Goal: Complete application form: Fill out and submit a form for a specific purpose

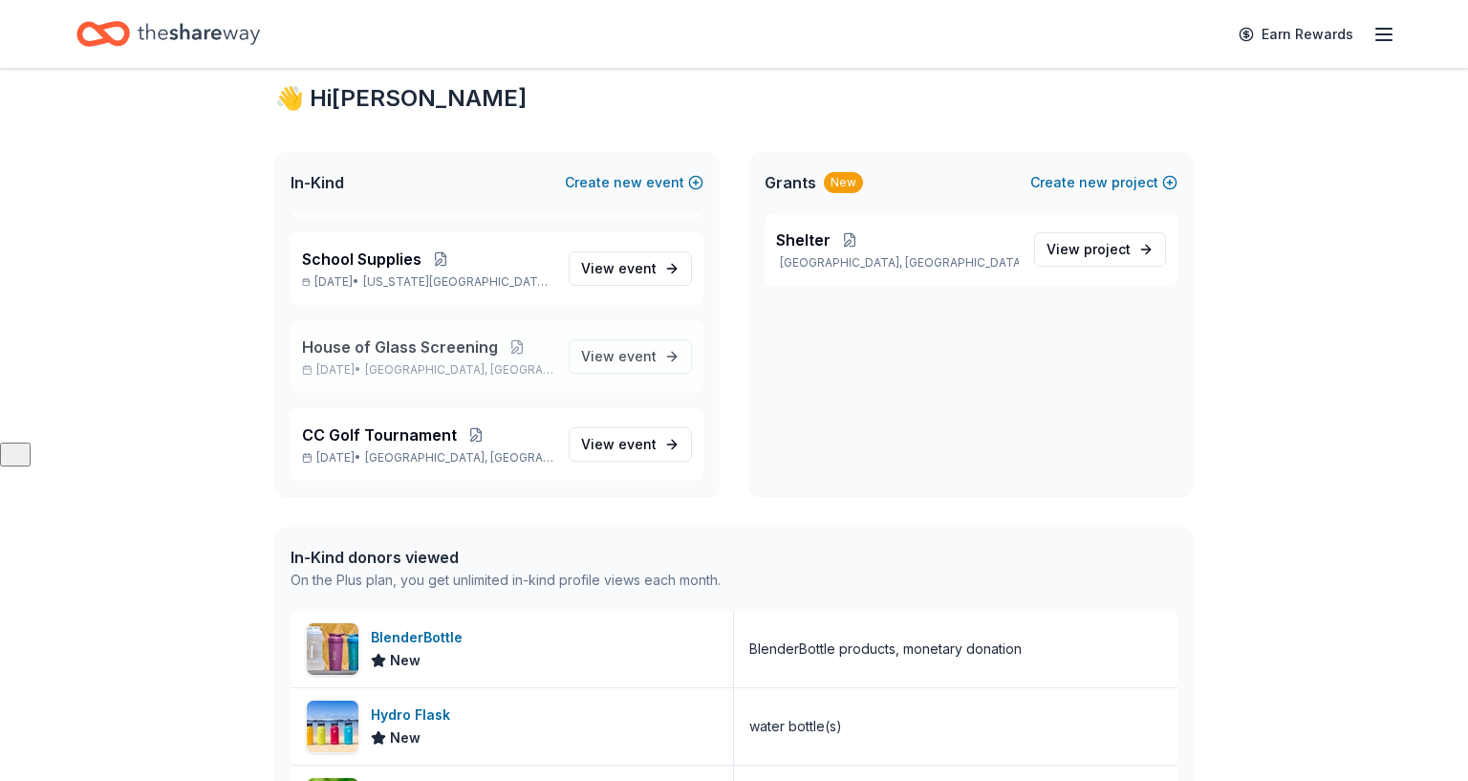
scroll to position [341, 0]
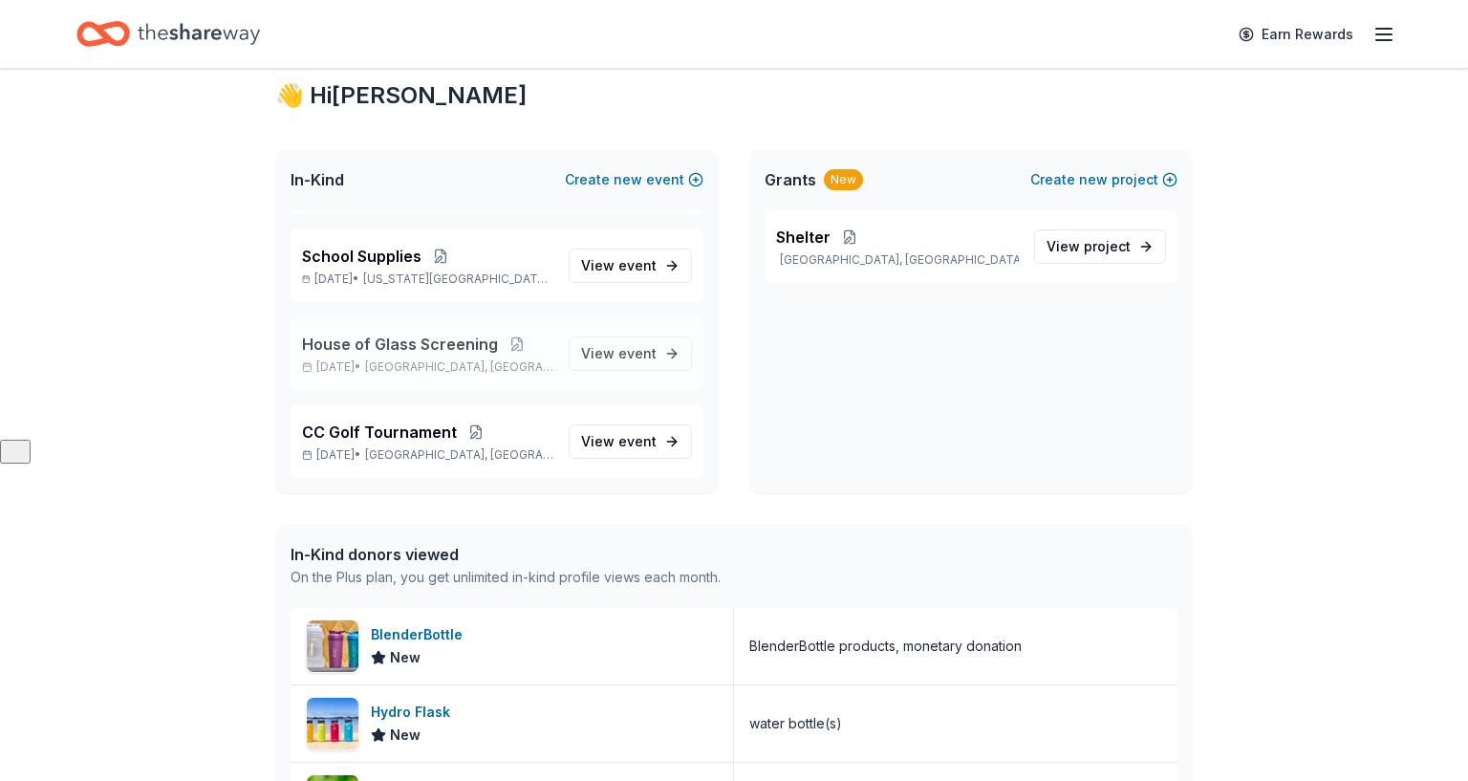
click at [440, 345] on span "House of Glass Screening" at bounding box center [400, 344] width 196 height 23
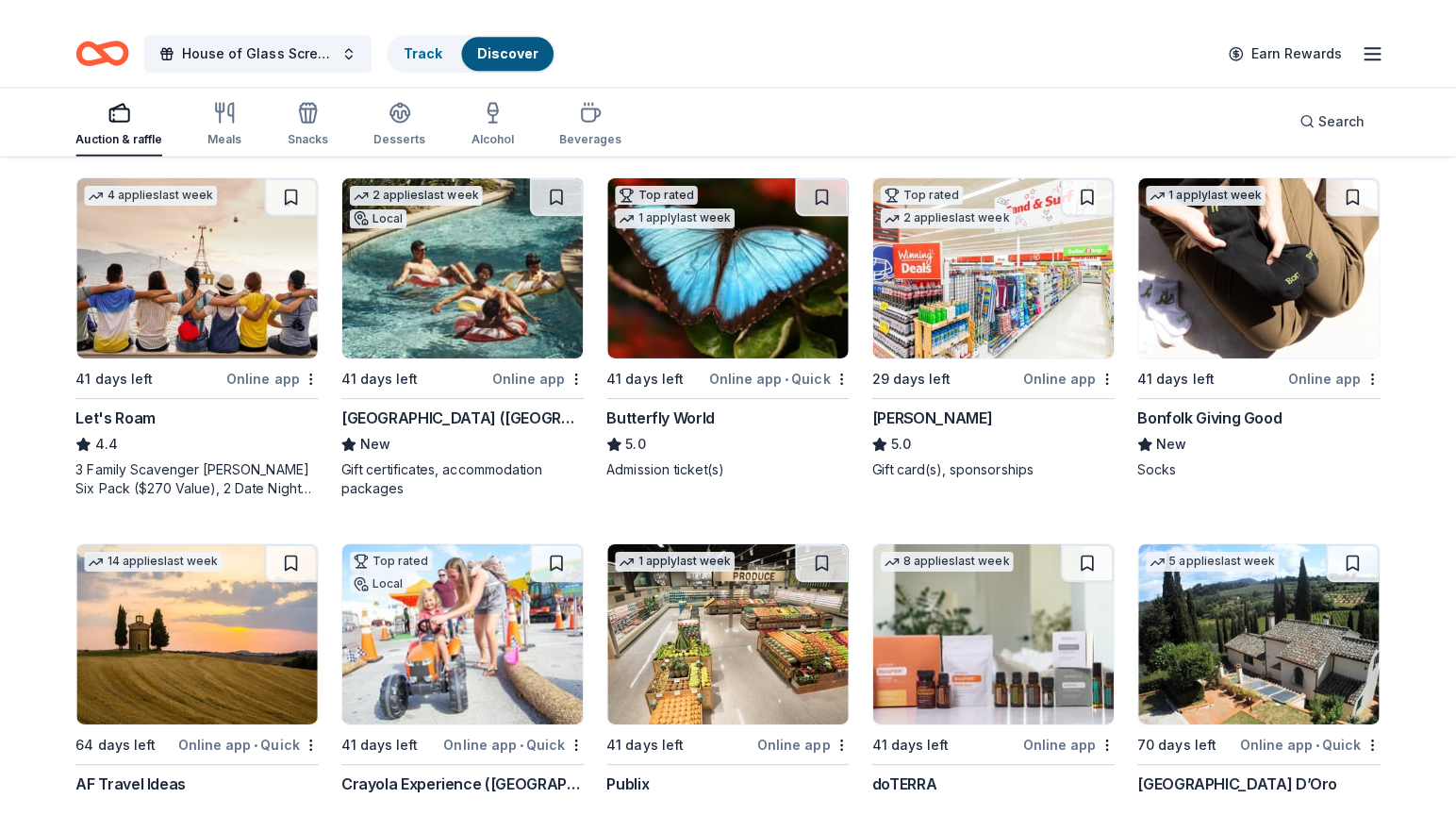
scroll to position [918, 0]
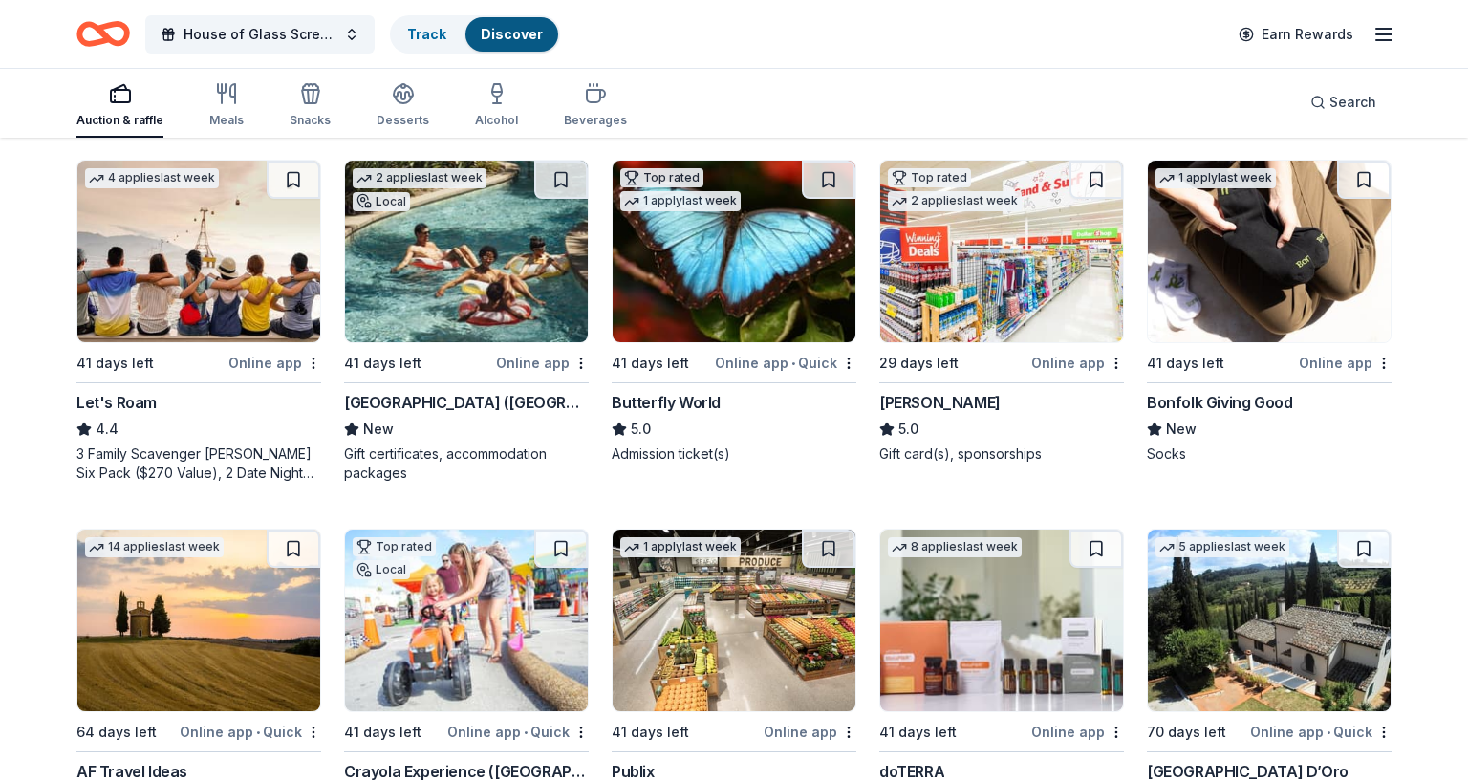
click at [438, 281] on img at bounding box center [466, 252] width 243 height 182
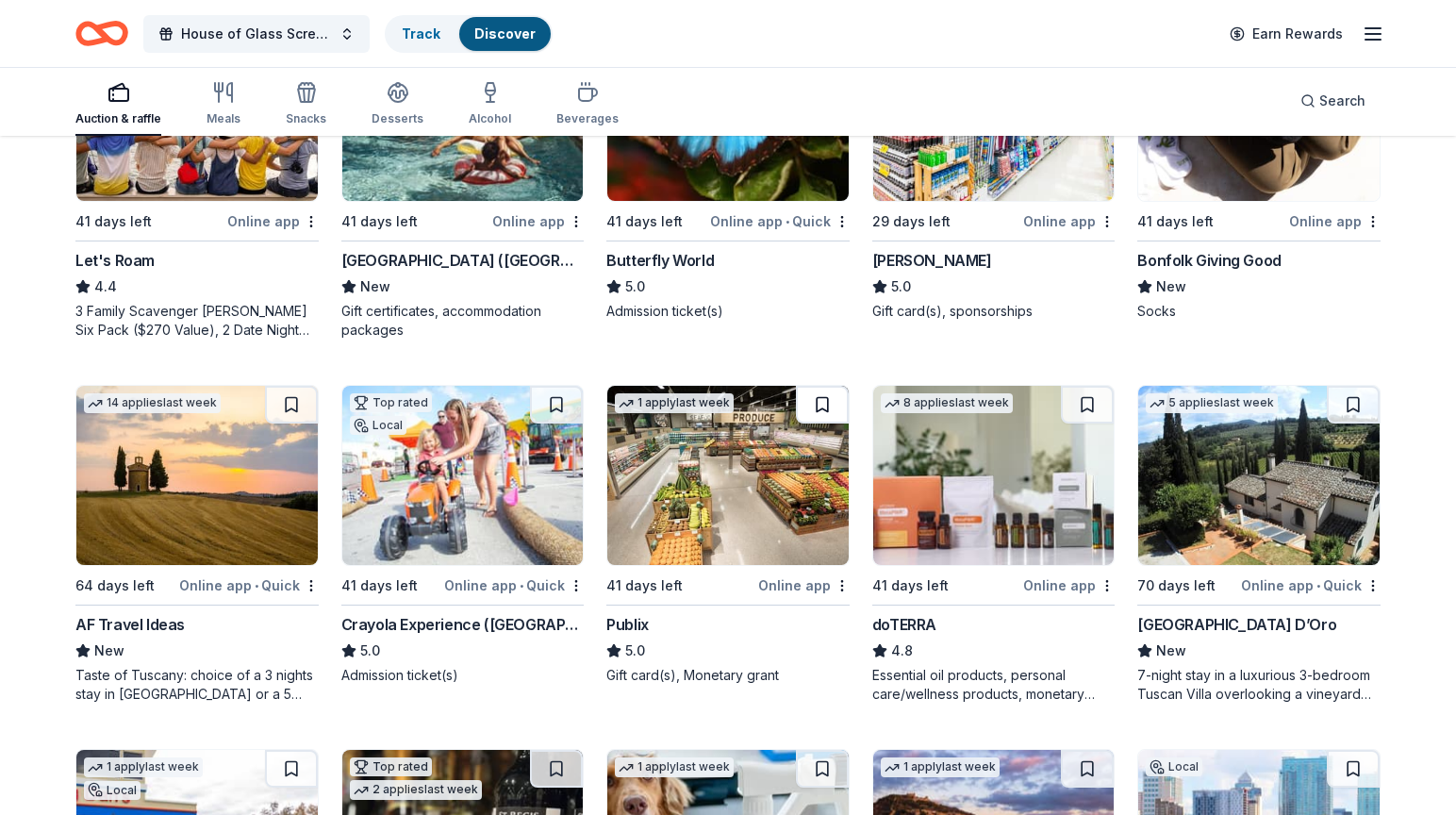
scroll to position [1065, 0]
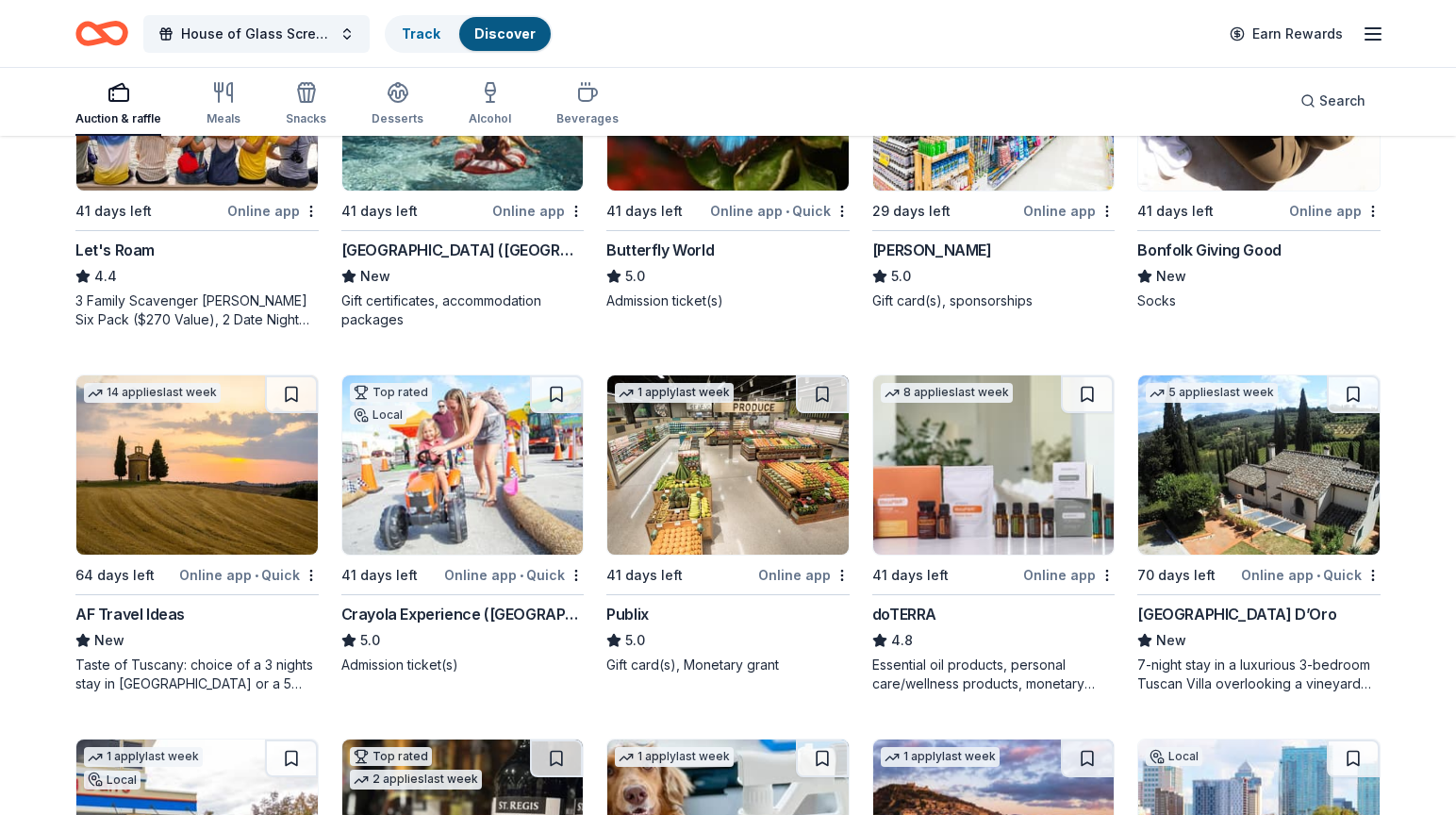
click at [1287, 490] on img at bounding box center [1259, 465] width 242 height 180
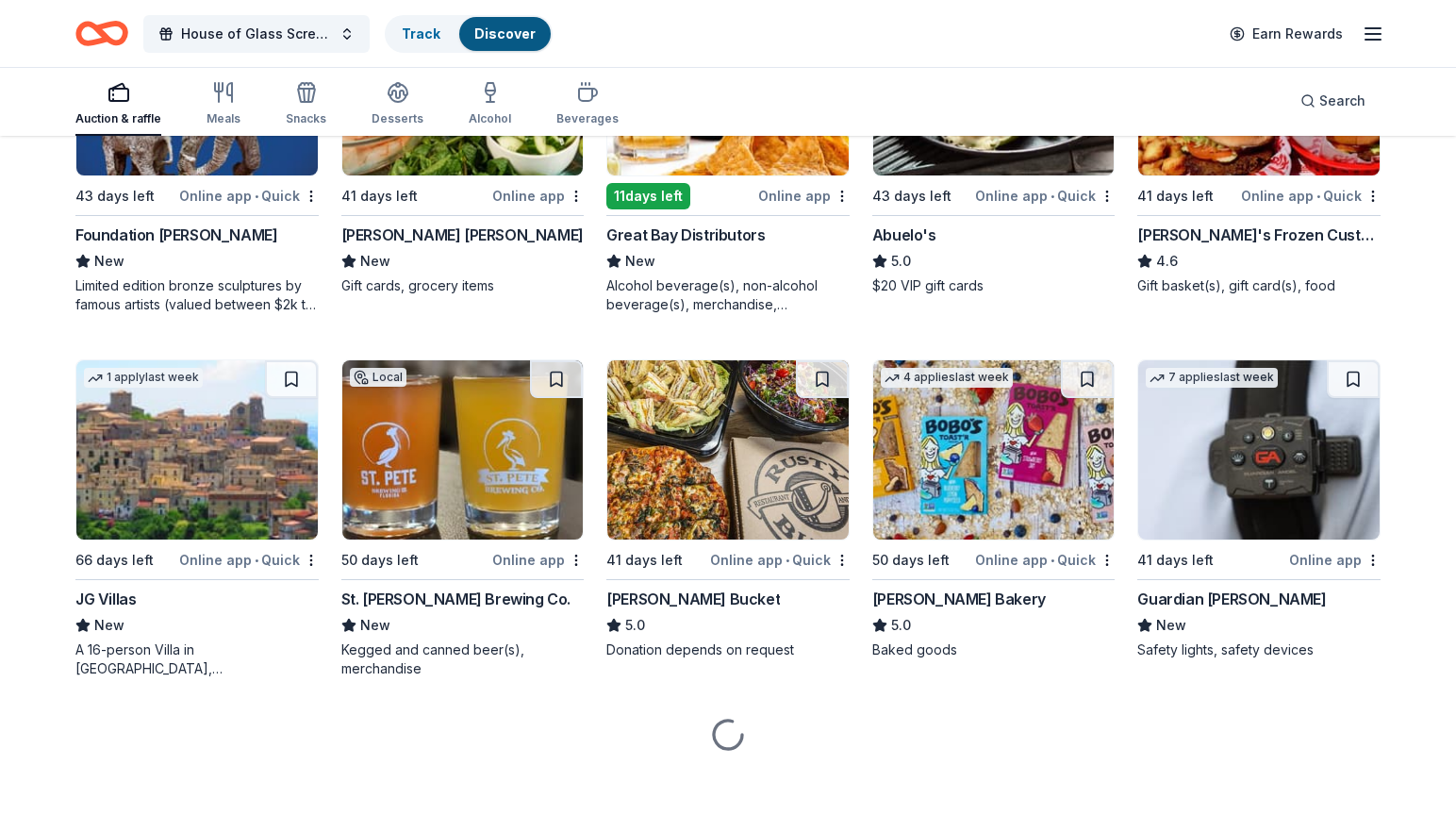
scroll to position [2539, 0]
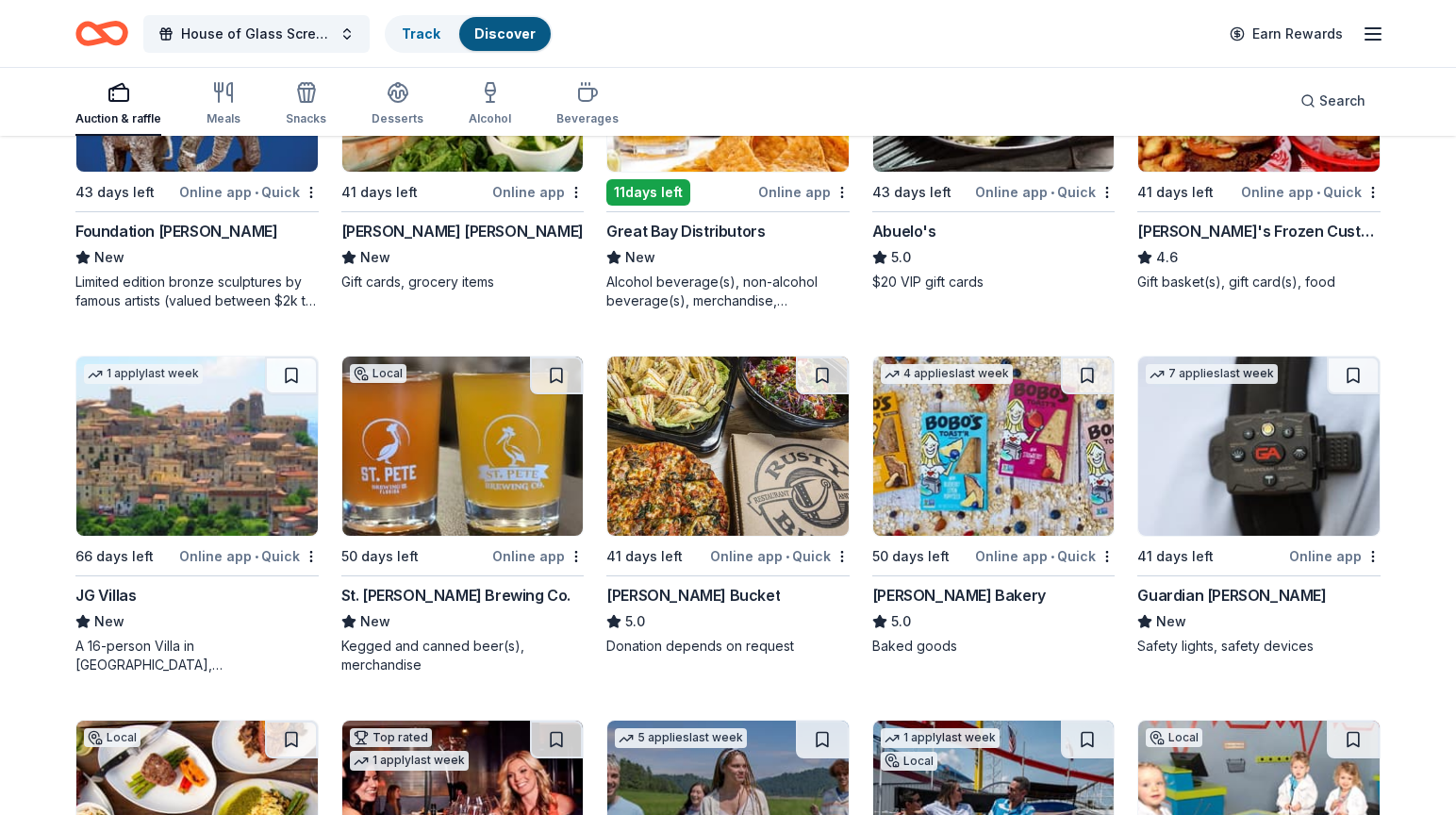
click at [164, 505] on img at bounding box center [196, 446] width 242 height 180
click at [221, 35] on span "House of Glass Screening" at bounding box center [256, 34] width 151 height 23
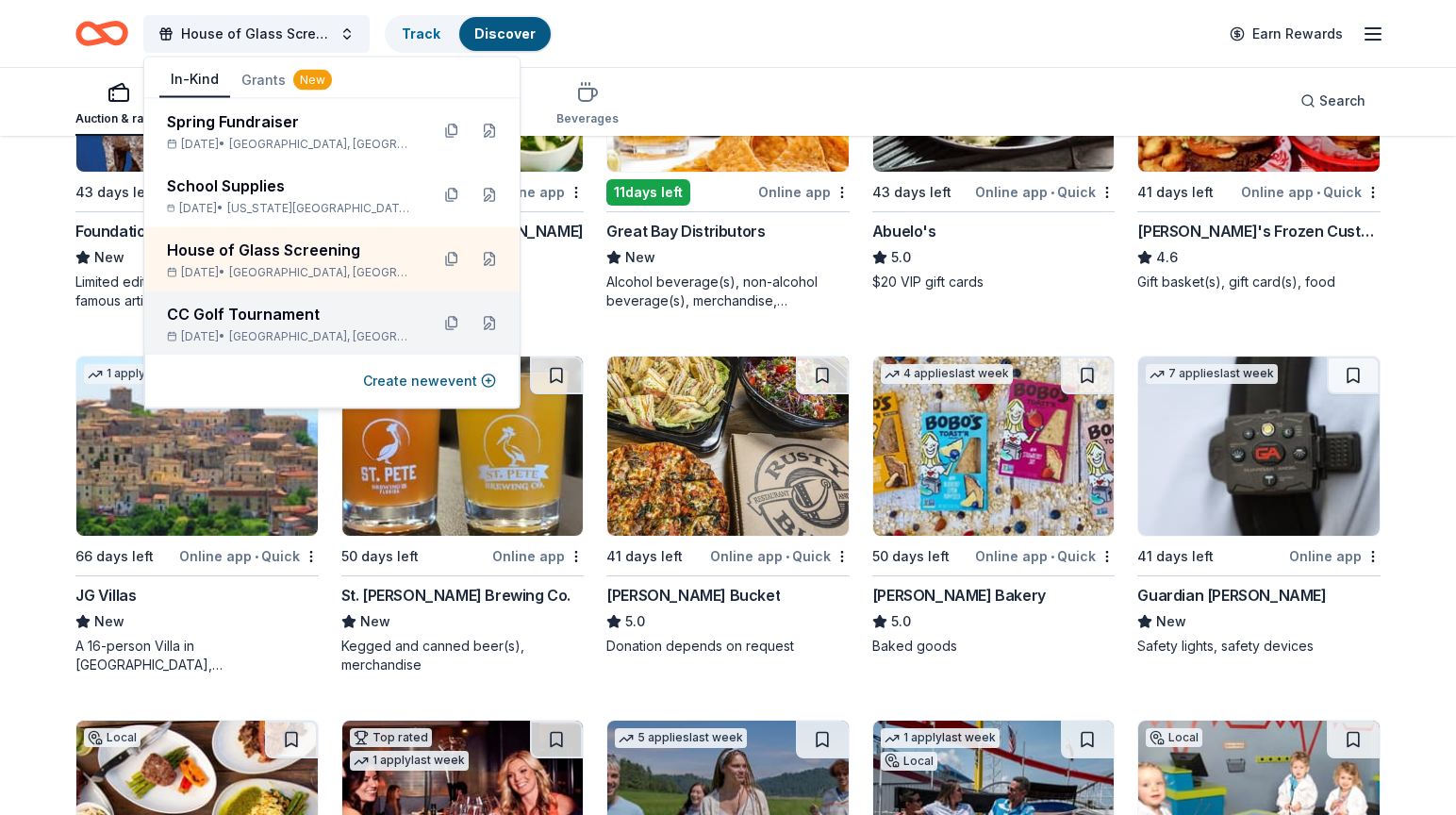
click at [219, 335] on div "[DATE] • [GEOGRAPHIC_DATA], [GEOGRAPHIC_DATA]" at bounding box center [290, 335] width 247 height 15
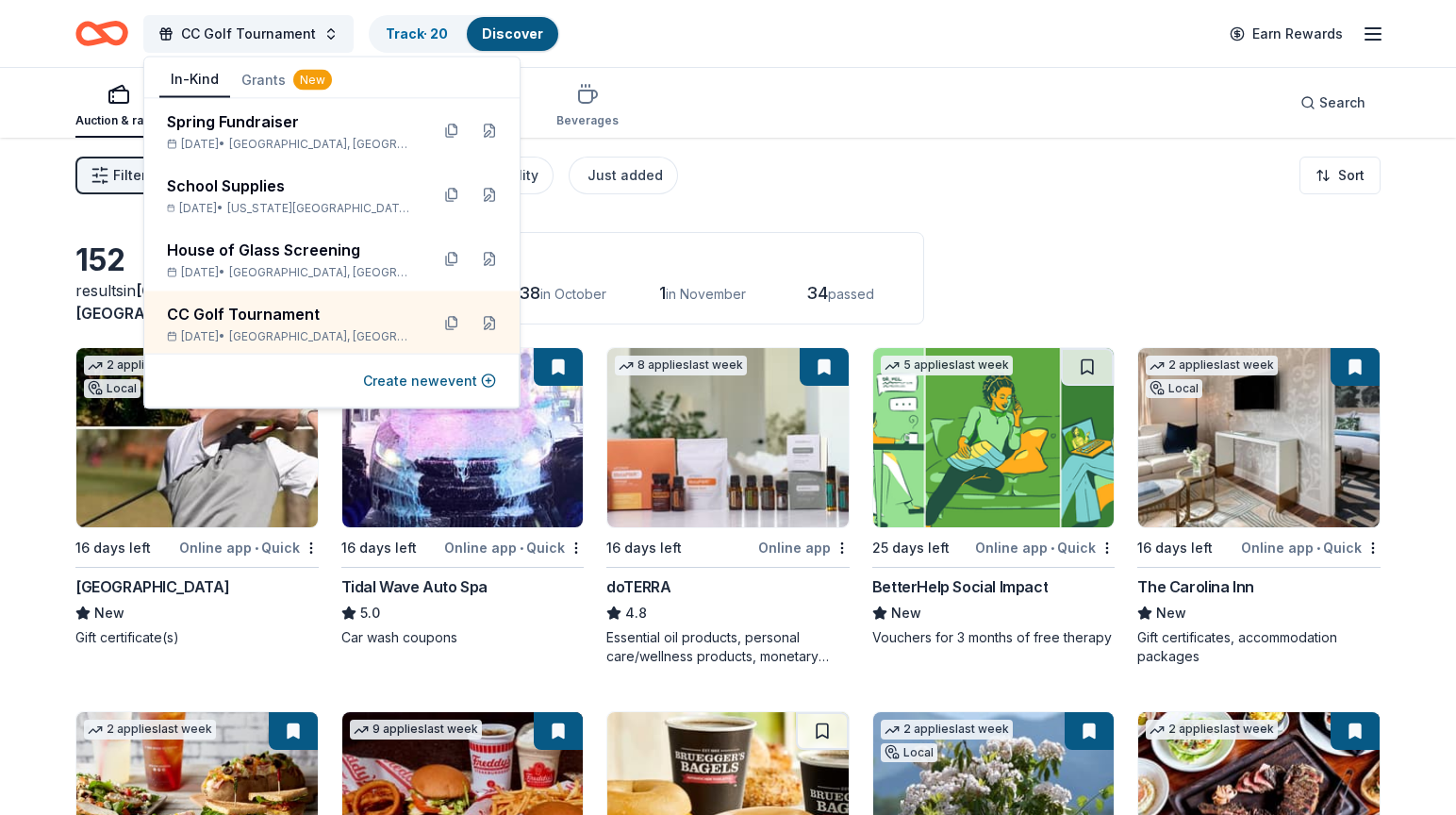
click at [976, 240] on div "152 results in [GEOGRAPHIC_DATA], [GEOGRAPHIC_DATA] Application deadlines 13 th…" at bounding box center [728, 278] width 1305 height 93
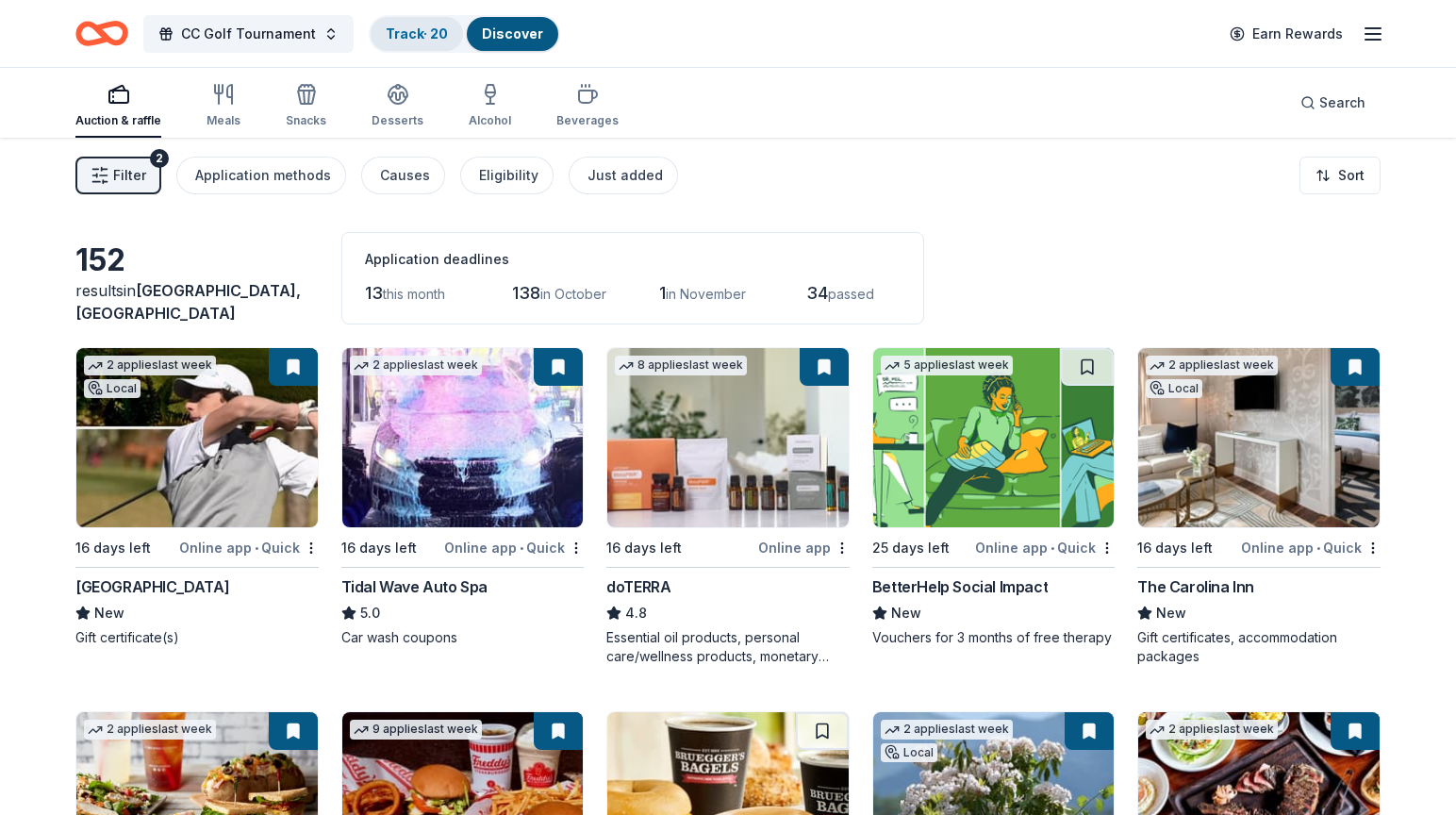
click at [418, 31] on link "Track · 20" at bounding box center [417, 34] width 62 height 16
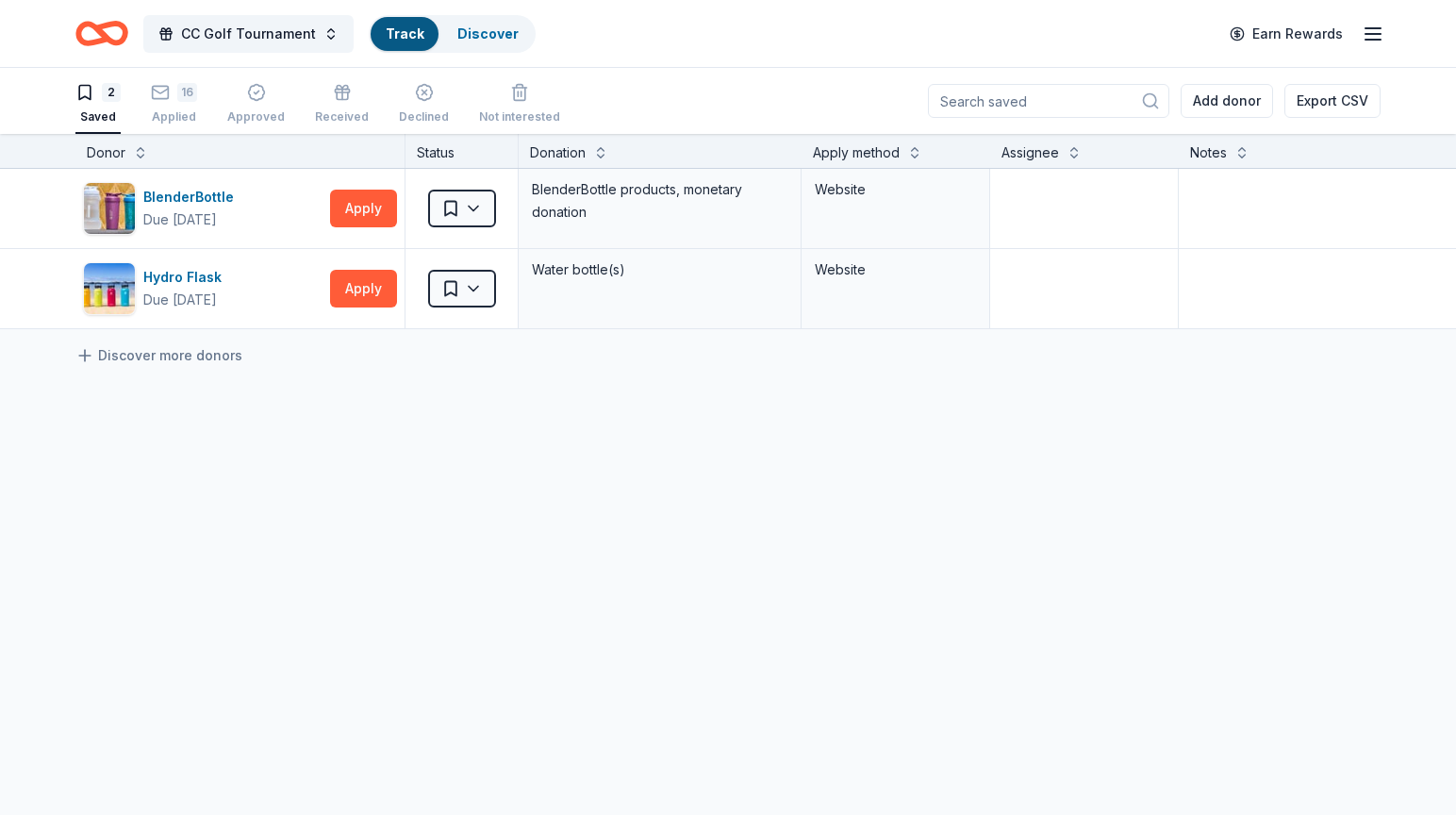
scroll to position [1, 0]
click at [475, 206] on html "CC Golf Tournament Track · 20 Discover Earn Rewards 2 Saved 16 Applied Approved…" at bounding box center [728, 407] width 1456 height 815
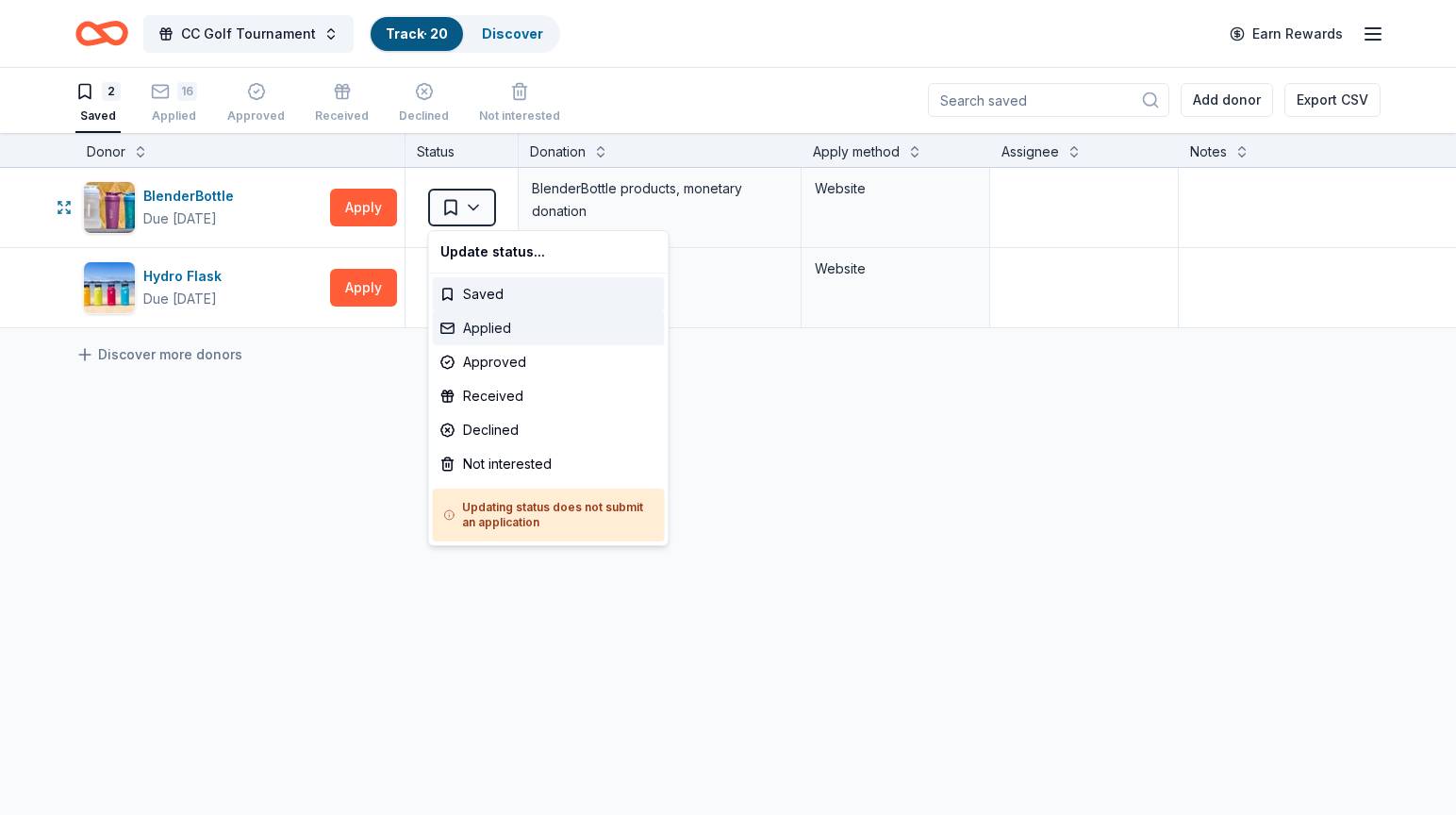
click at [485, 332] on div "Applied" at bounding box center [549, 328] width 232 height 34
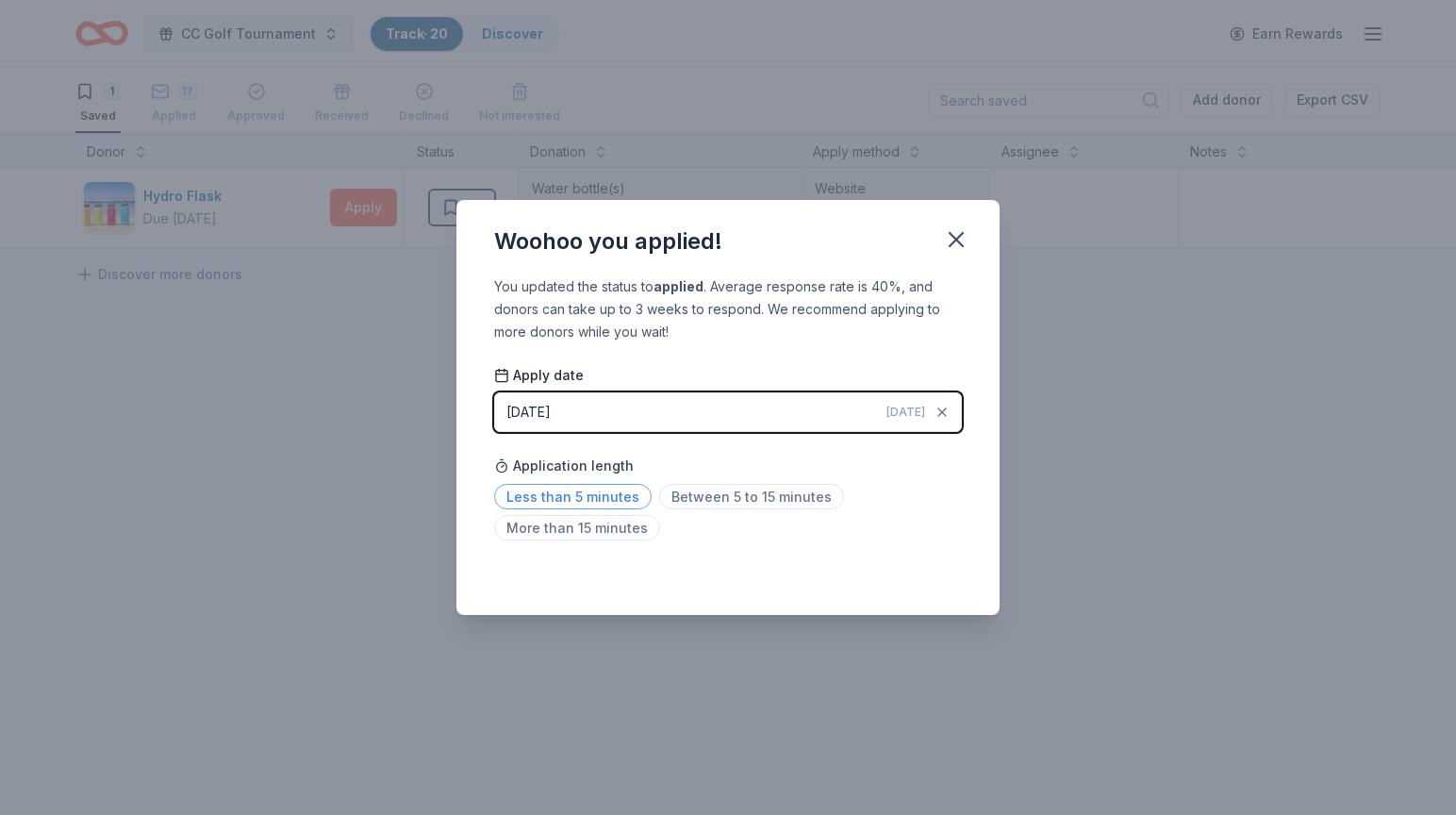
click at [622, 496] on span "Less than 5 minutes" at bounding box center [574, 496] width 158 height 26
click at [960, 239] on icon "button" at bounding box center [956, 239] width 27 height 27
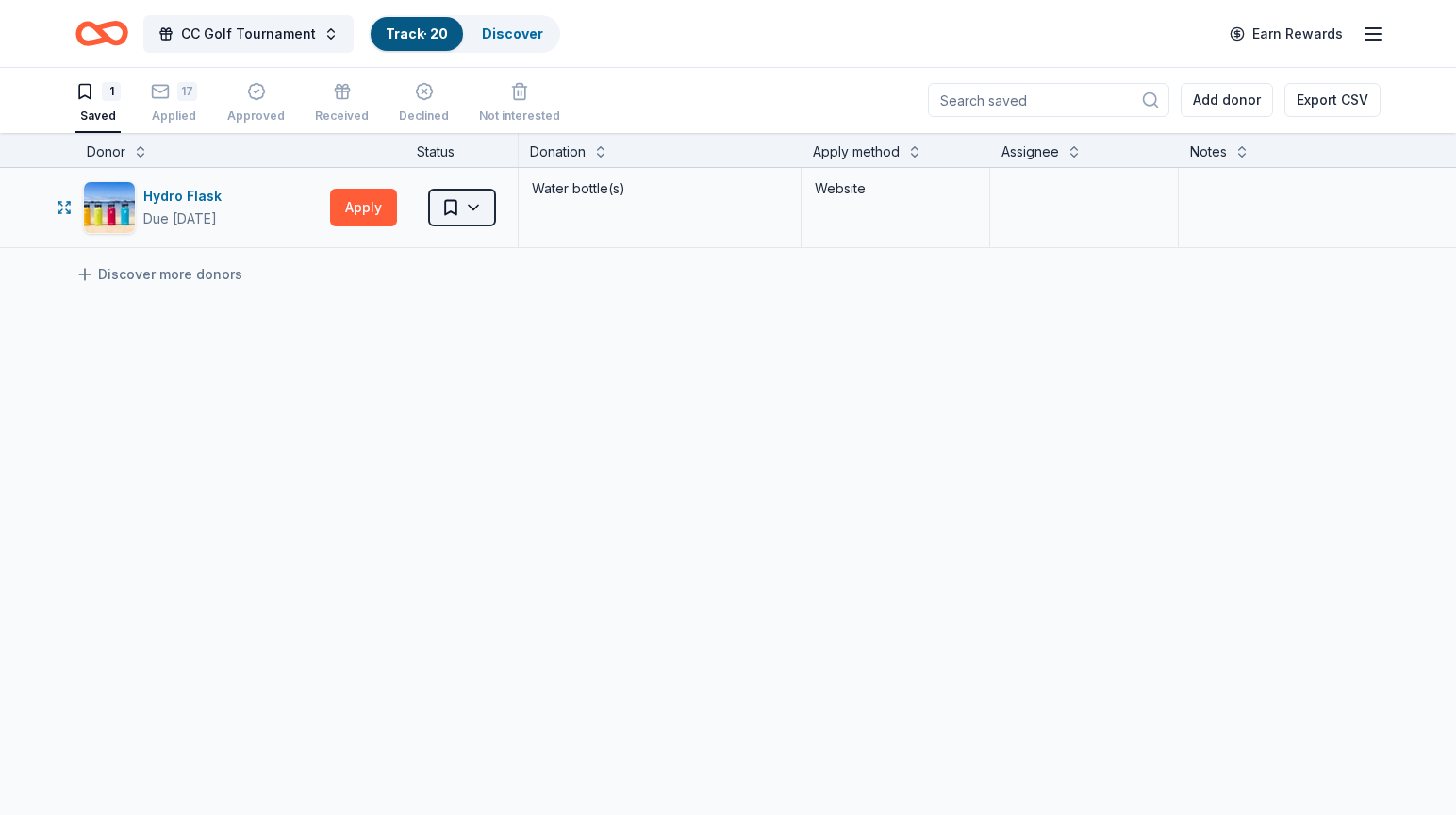
click at [460, 213] on html "CC Golf Tournament Track · 20 Discover Earn Rewards 1 Saved 17 Applied Approved…" at bounding box center [728, 407] width 1456 height 815
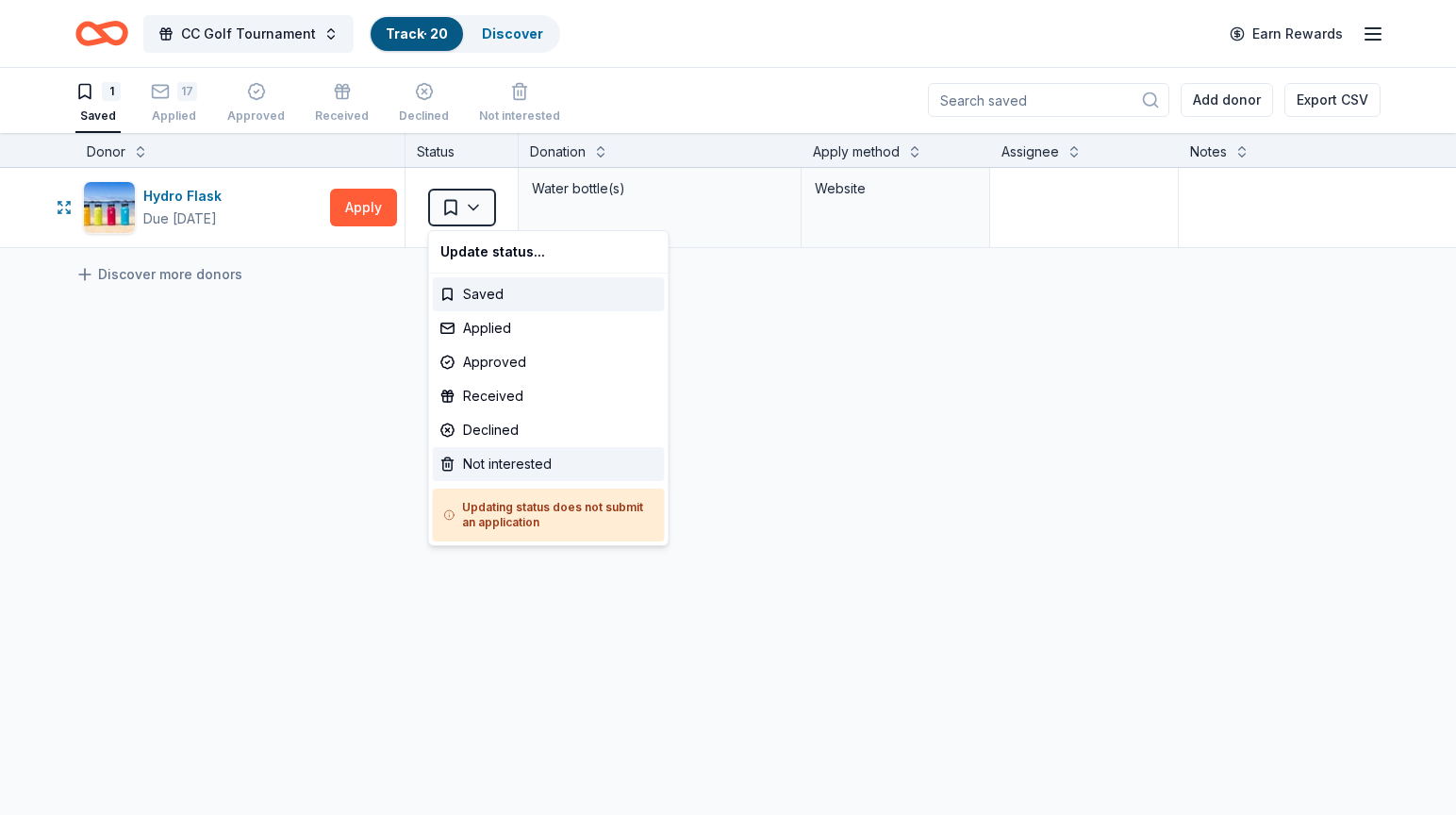
click at [494, 462] on div "Not interested" at bounding box center [549, 464] width 232 height 34
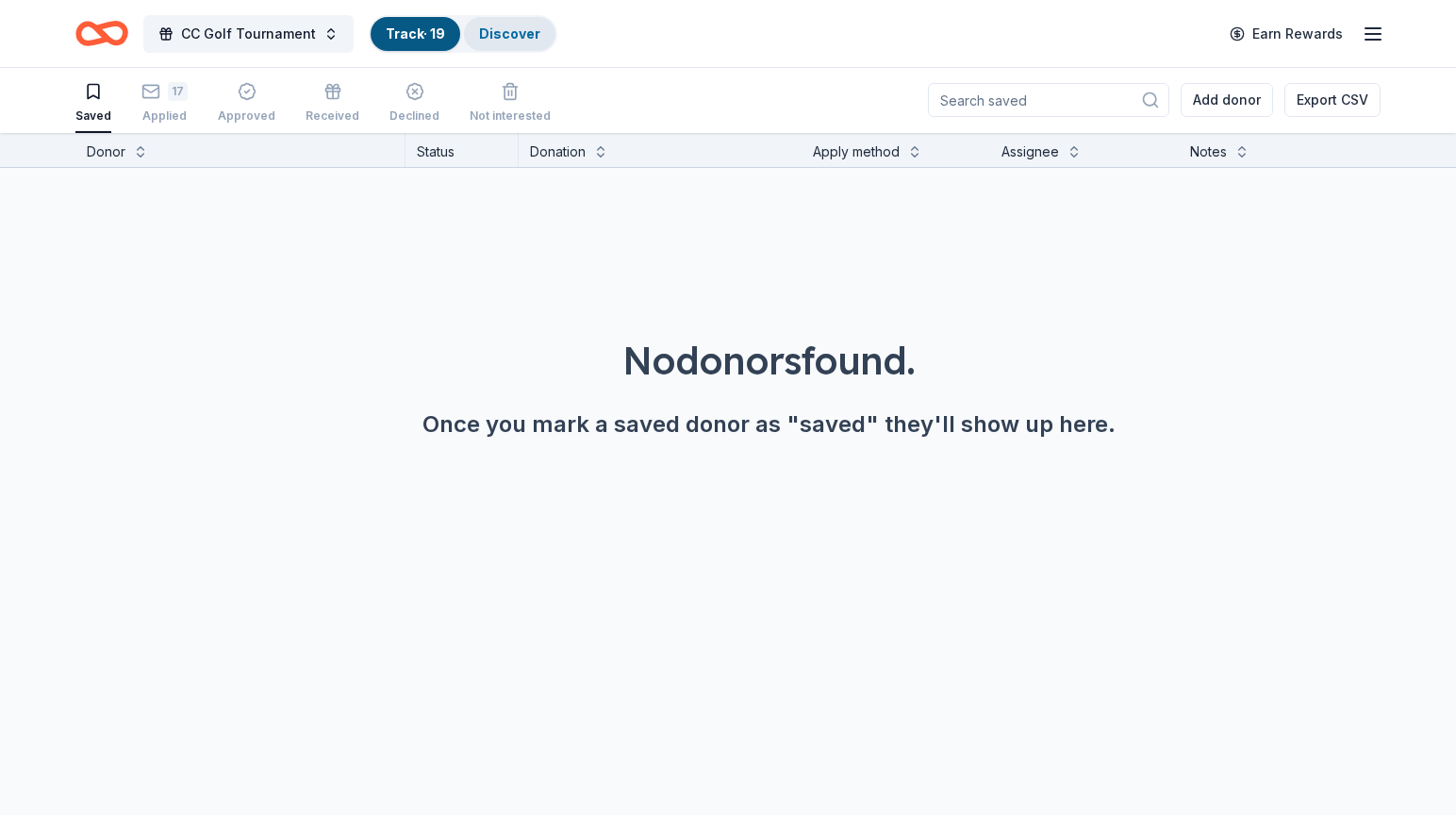
click at [487, 26] on link "Discover" at bounding box center [509, 34] width 61 height 16
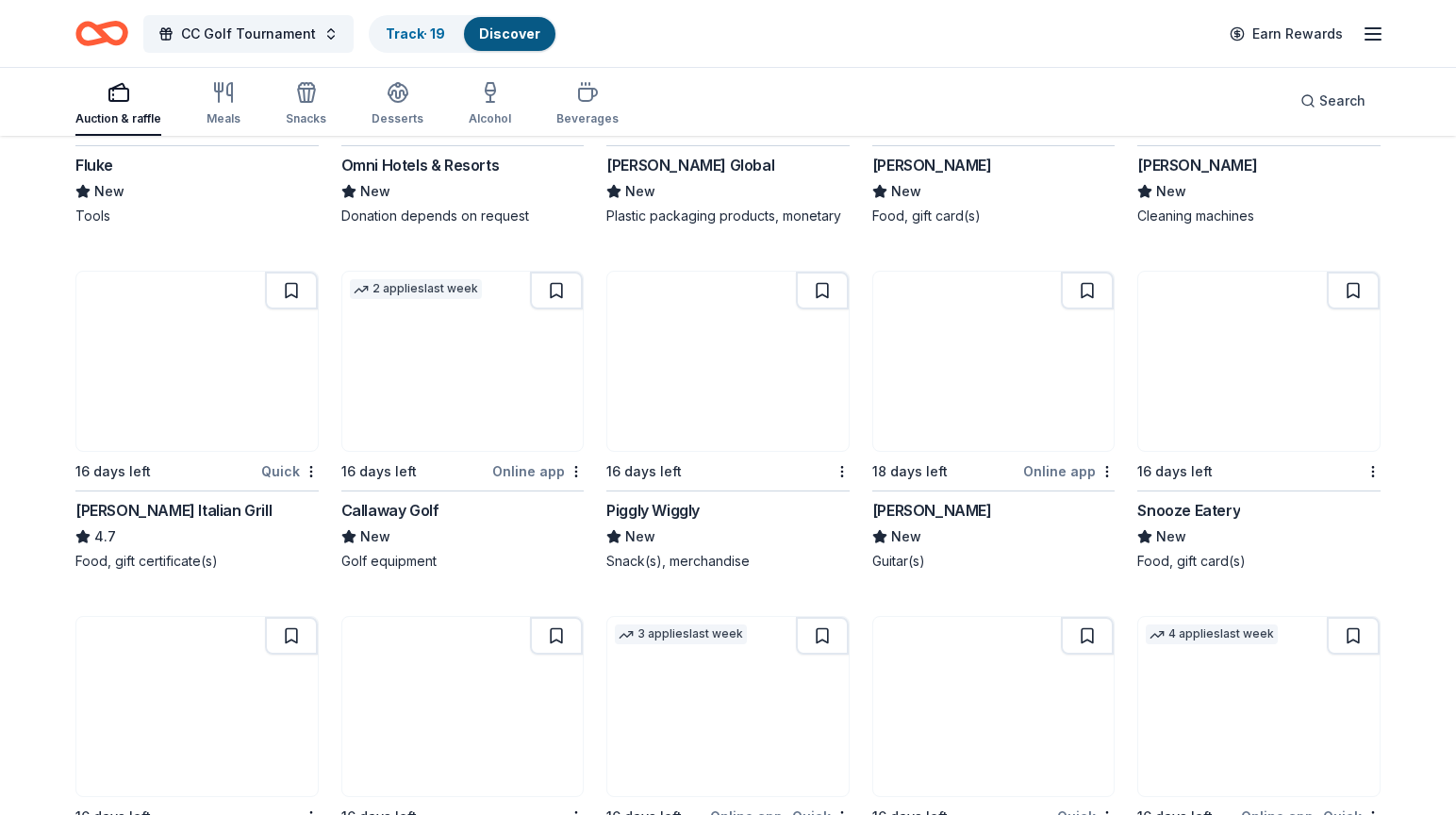
scroll to position [4369, 0]
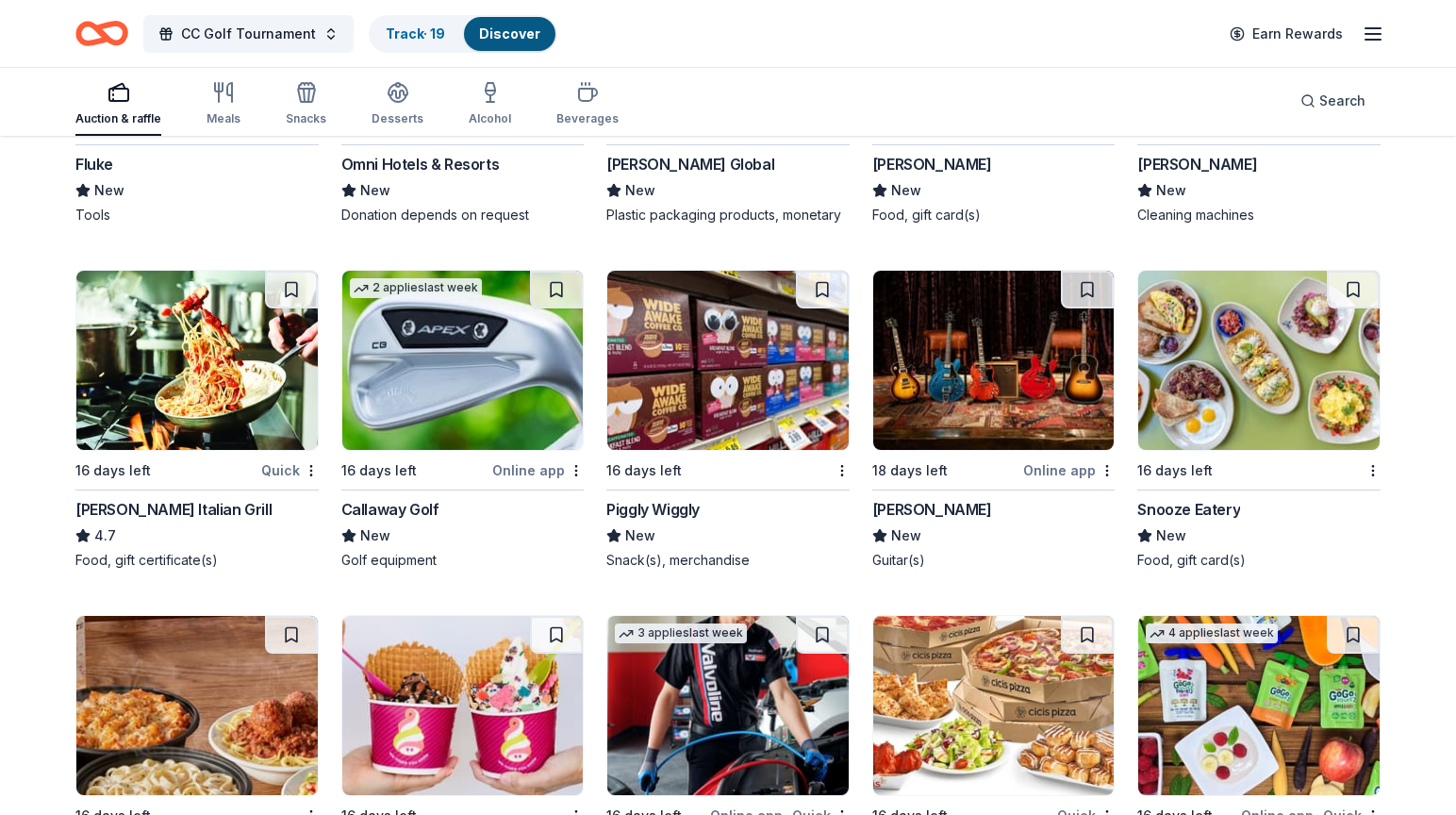
click at [1252, 360] on img at bounding box center [1259, 360] width 242 height 180
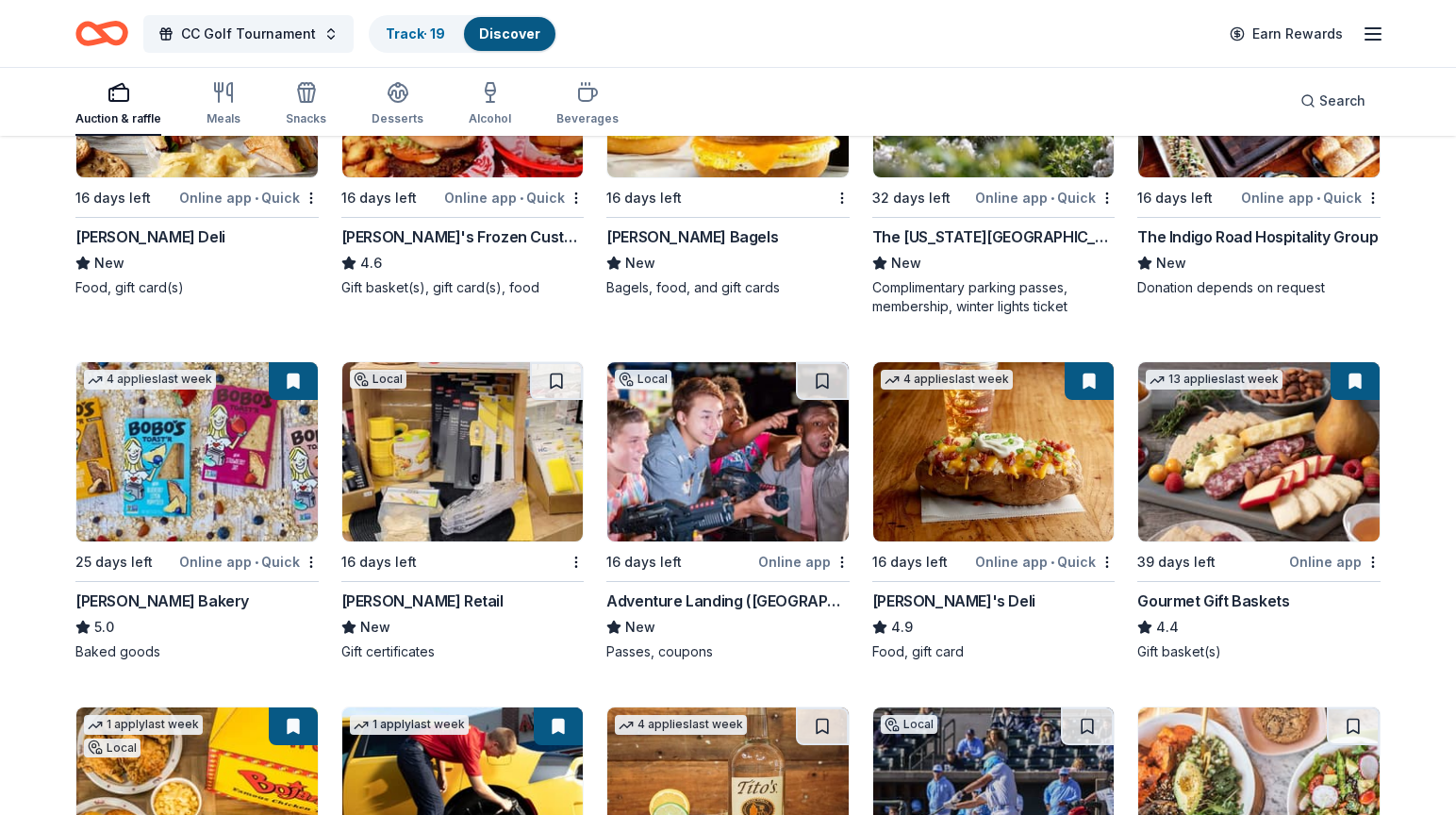
scroll to position [0, 0]
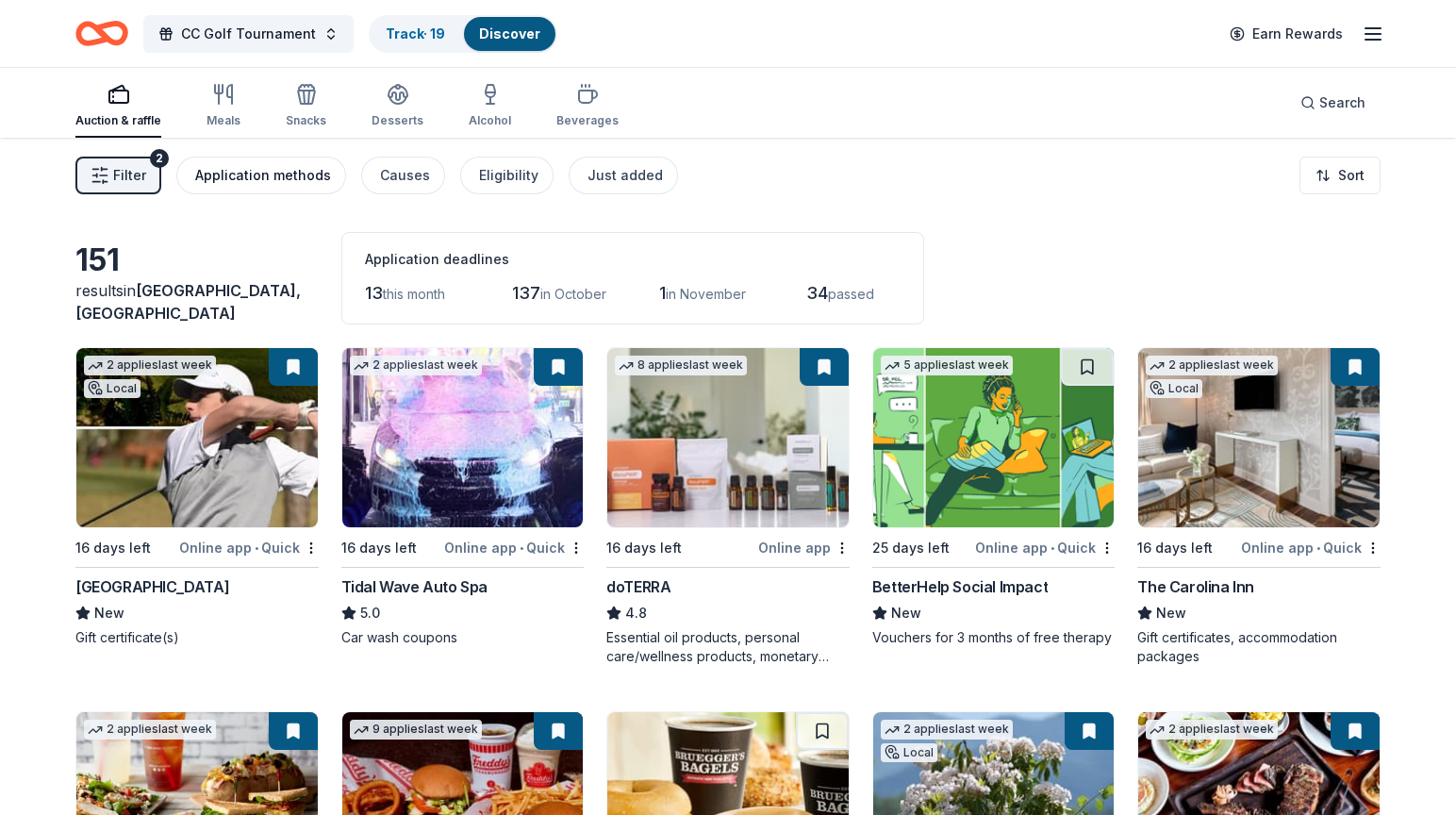
click at [247, 177] on div "Application methods" at bounding box center [264, 175] width 136 height 23
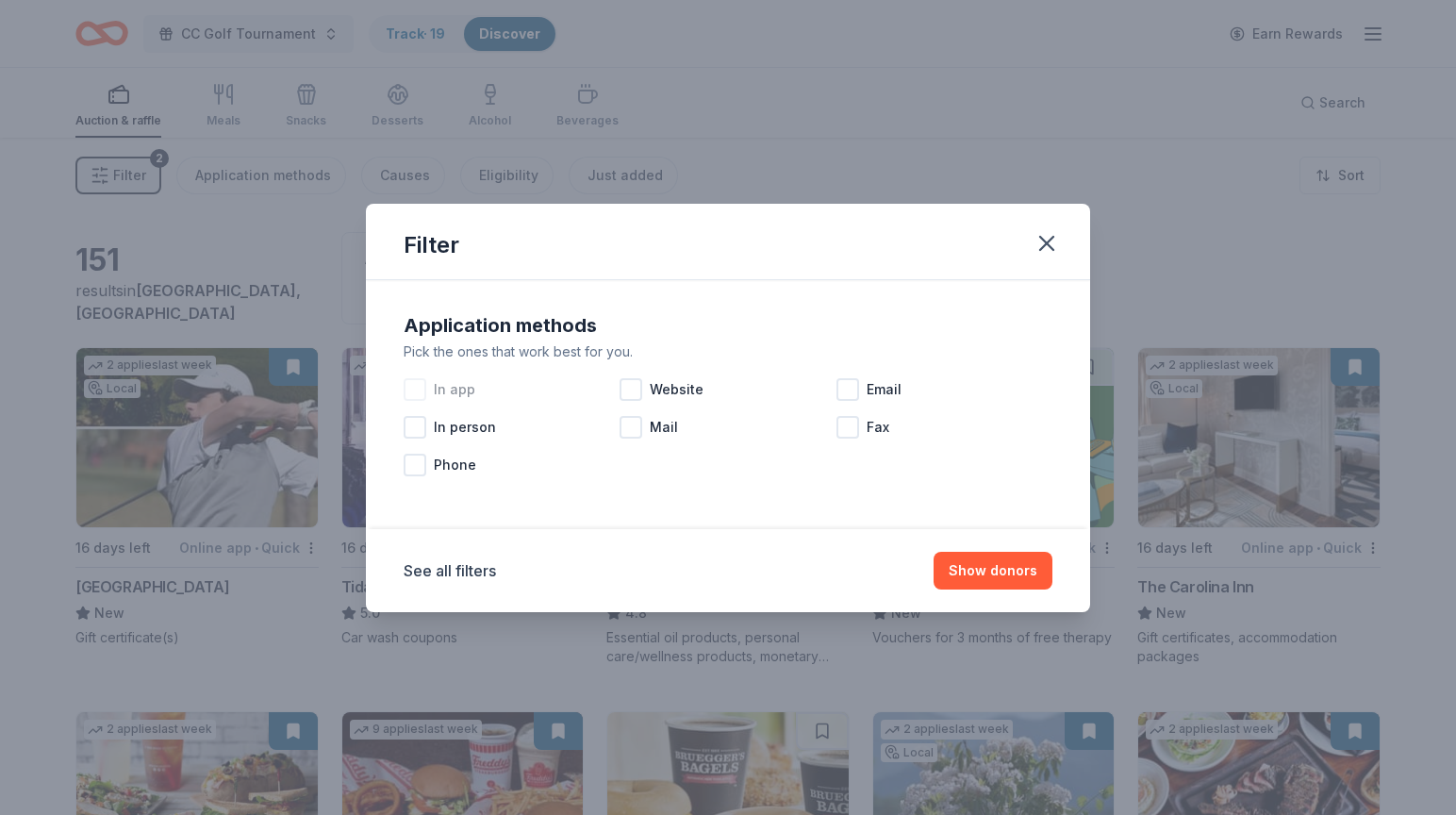
click at [413, 390] on div at bounding box center [415, 389] width 23 height 23
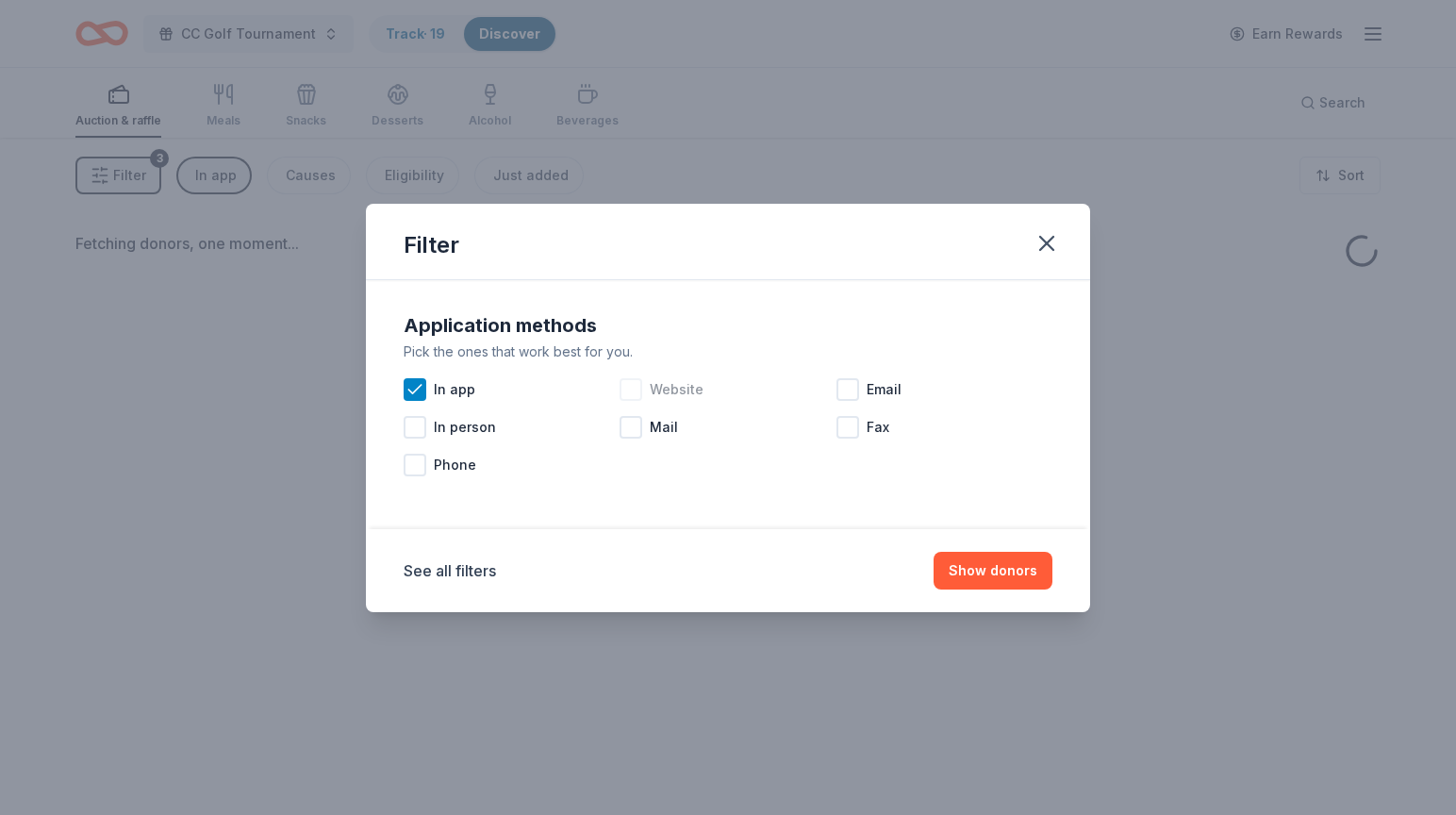
click at [632, 386] on div at bounding box center [631, 389] width 23 height 23
click at [845, 386] on div at bounding box center [848, 389] width 23 height 23
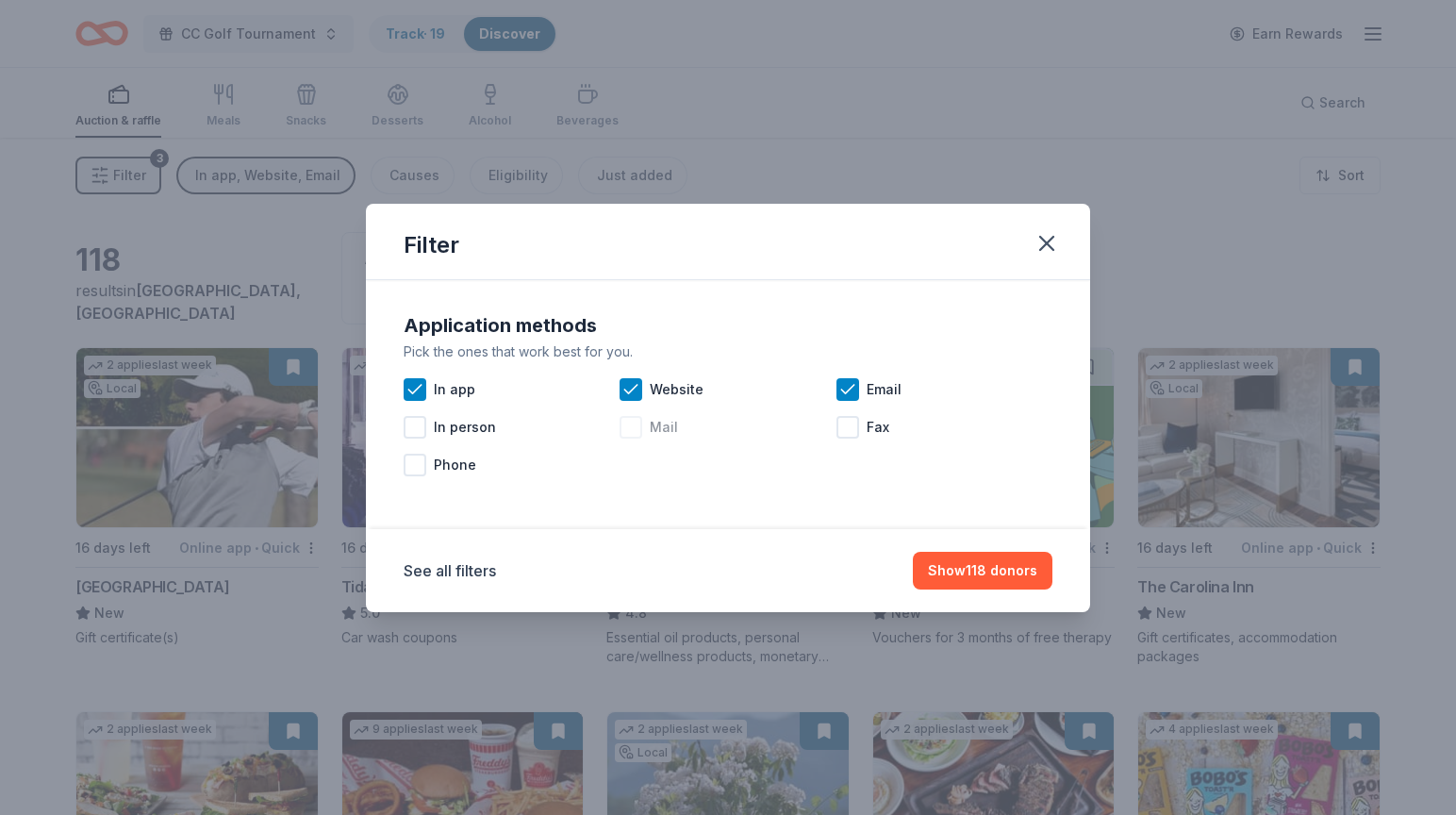
click at [624, 422] on div at bounding box center [631, 426] width 23 height 23
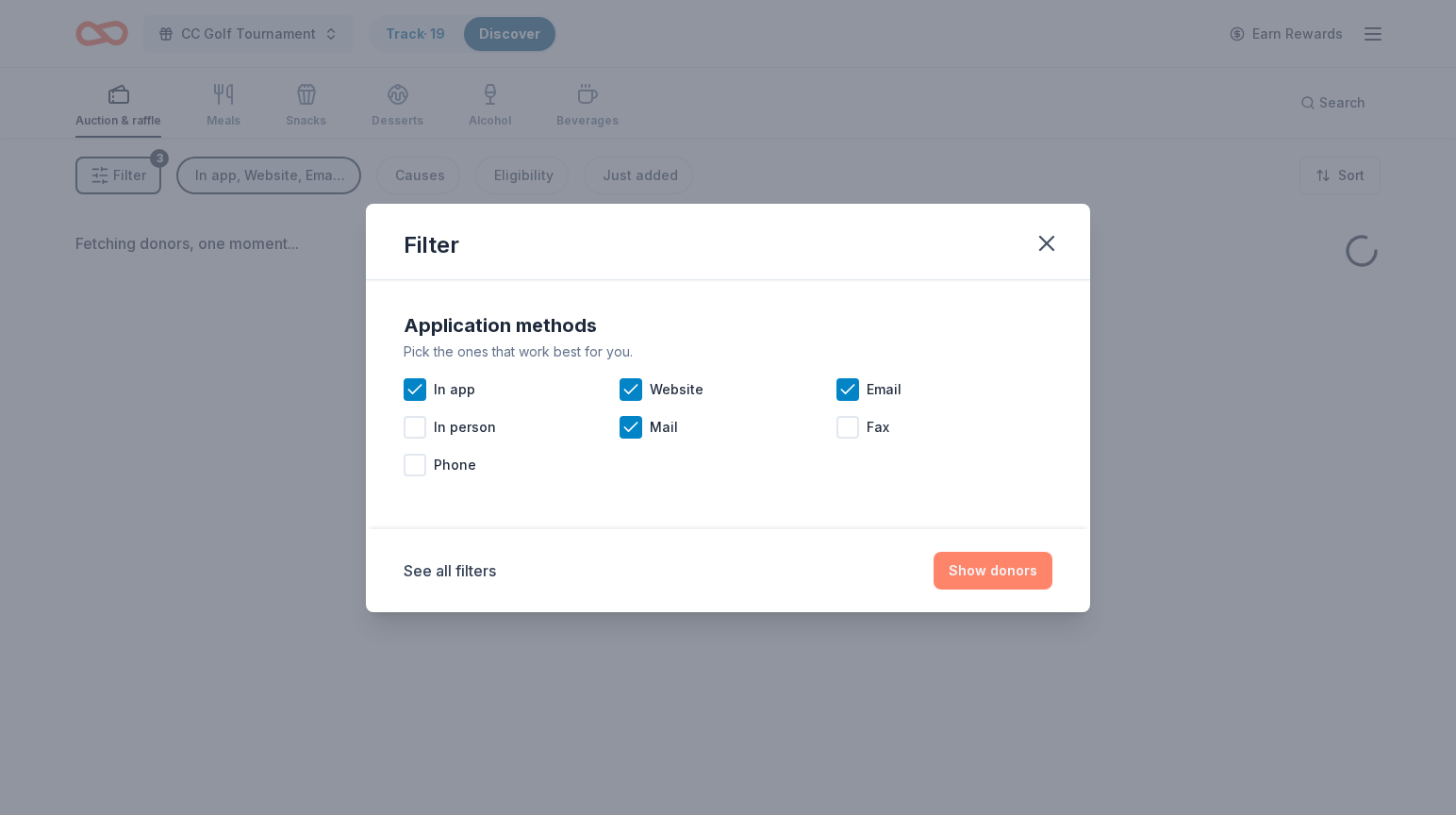
click at [998, 569] on button "Show donors" at bounding box center [993, 570] width 118 height 37
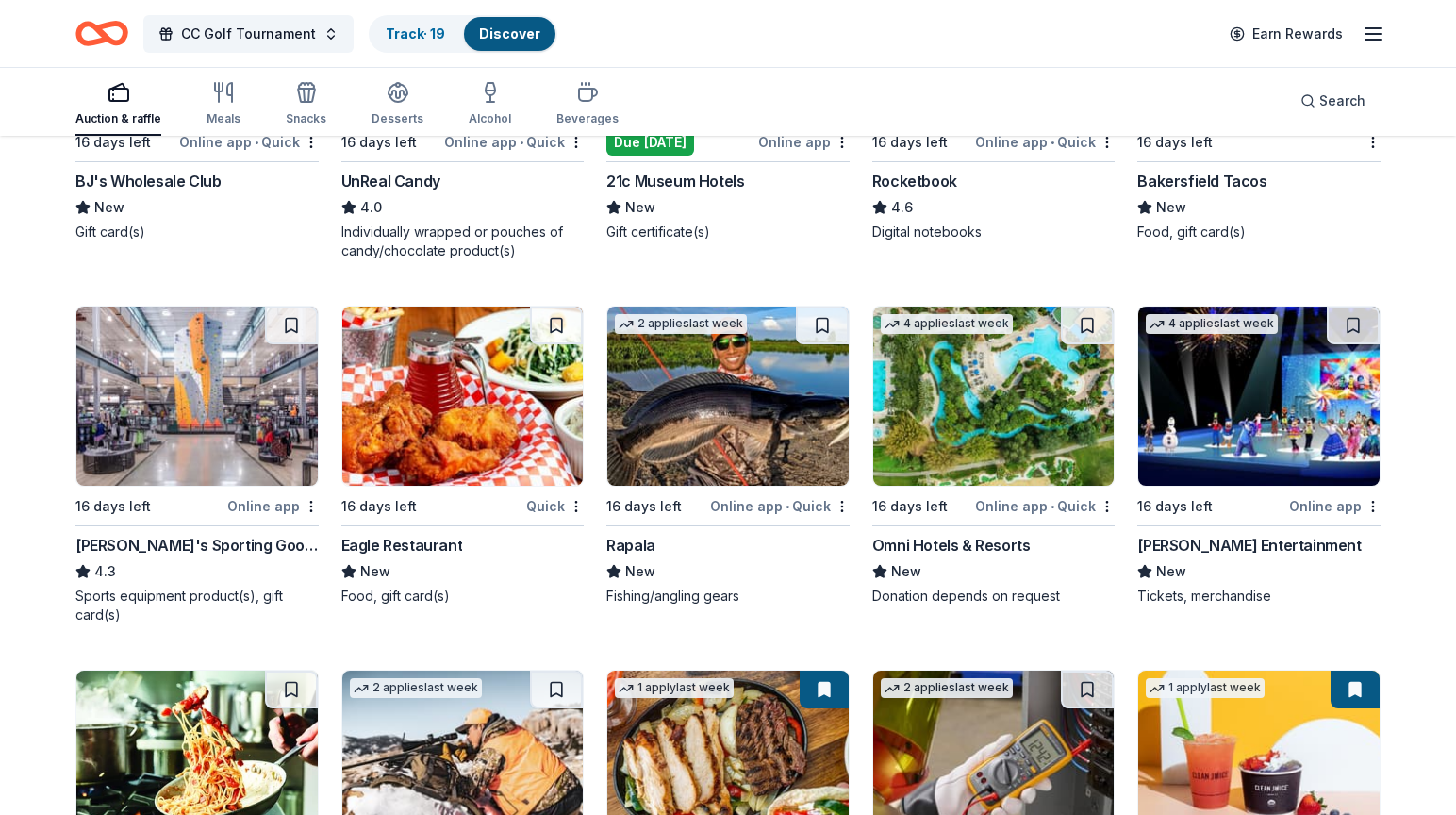
scroll to position [3296, 0]
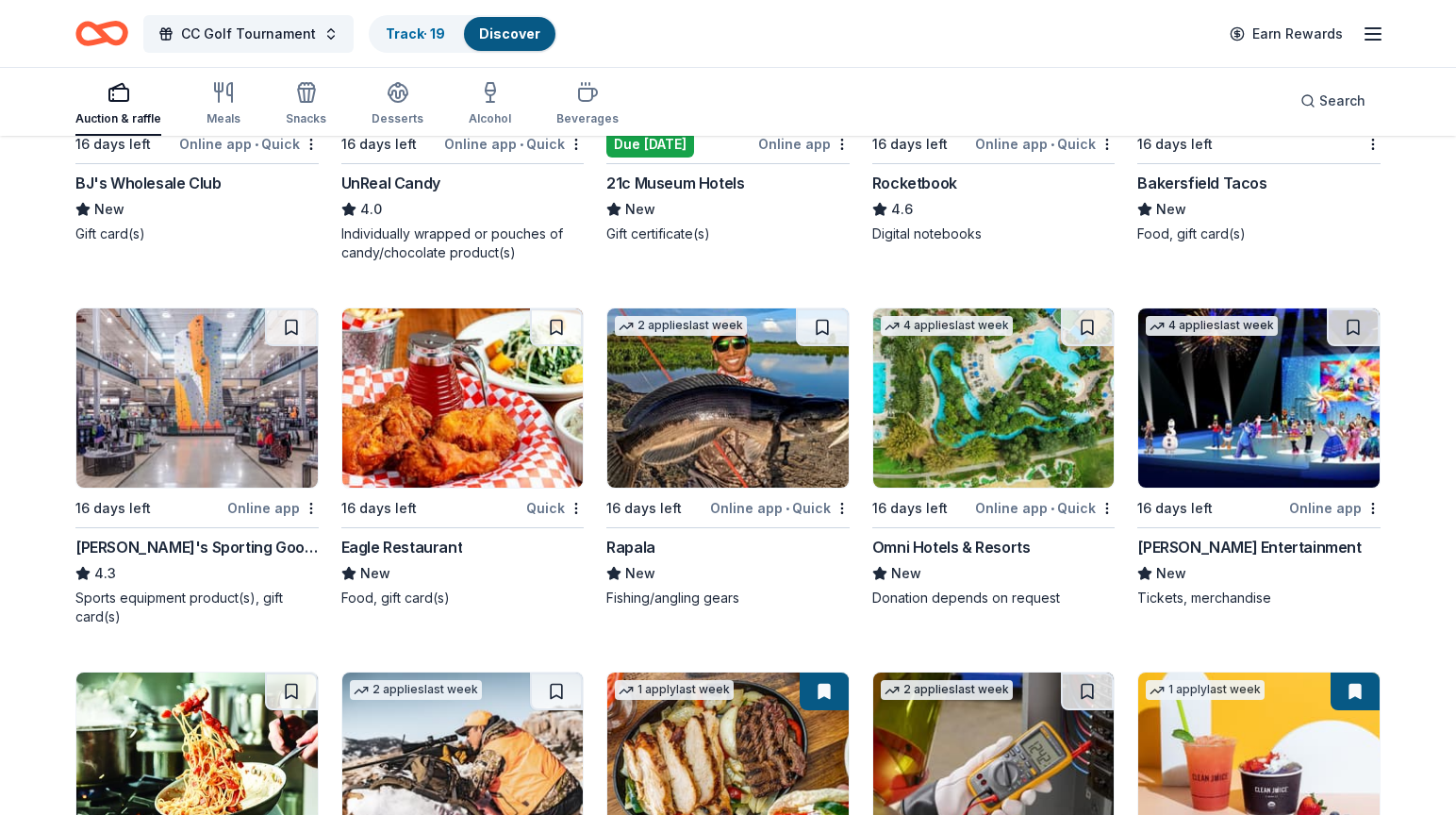
click at [452, 406] on img at bounding box center [463, 398] width 242 height 180
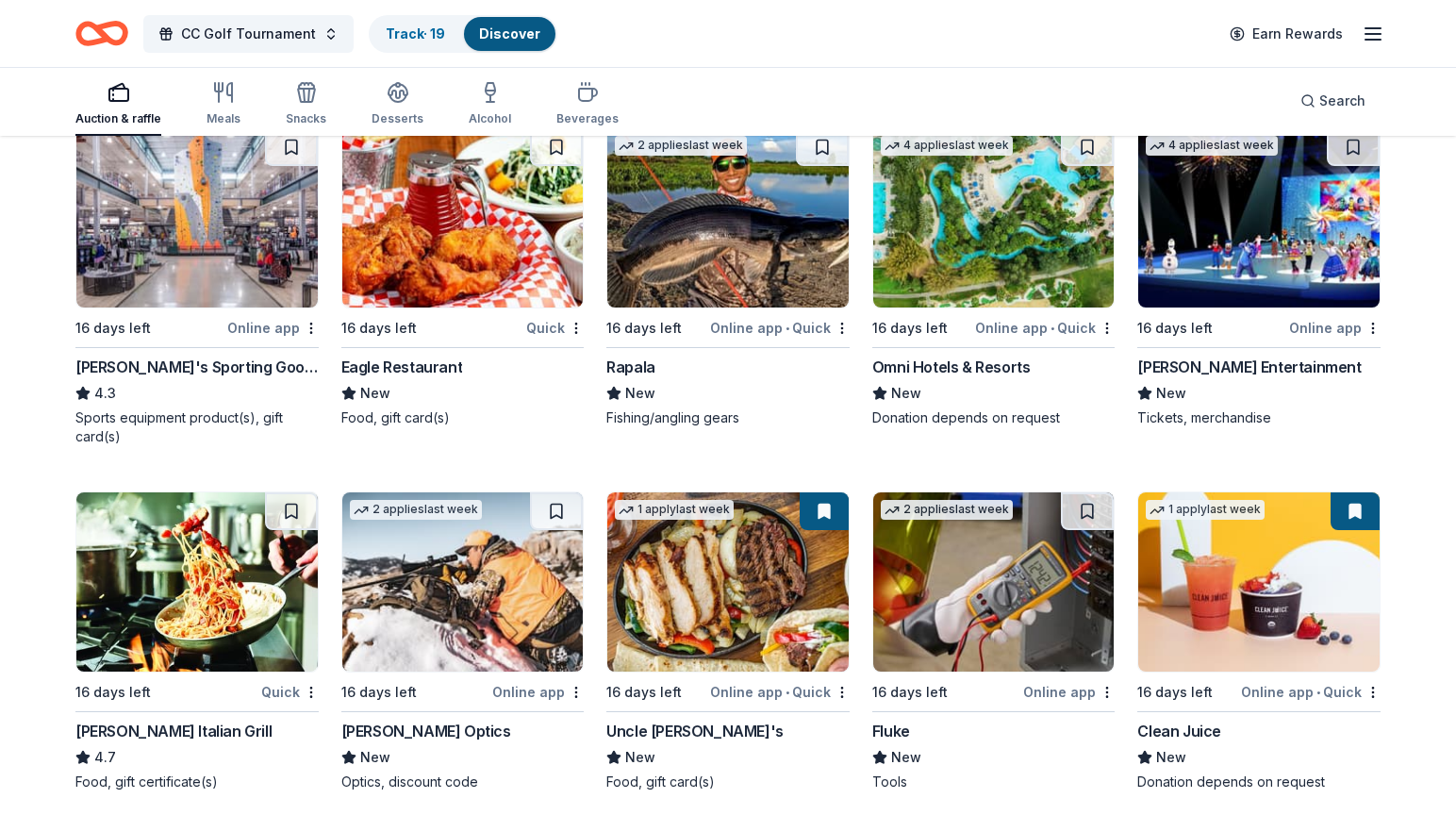
scroll to position [3423, 0]
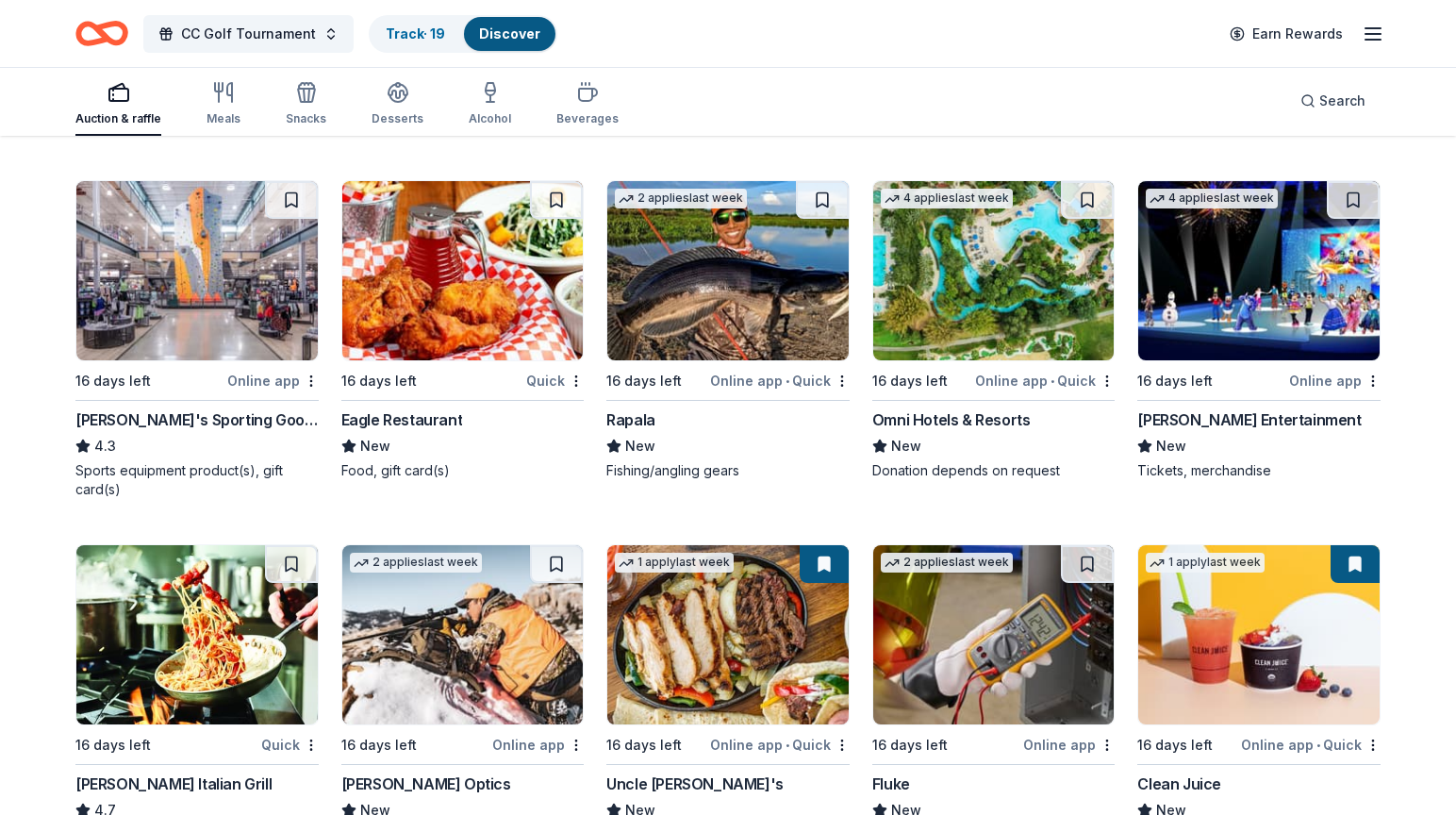
click at [1221, 316] on img at bounding box center [1259, 270] width 242 height 180
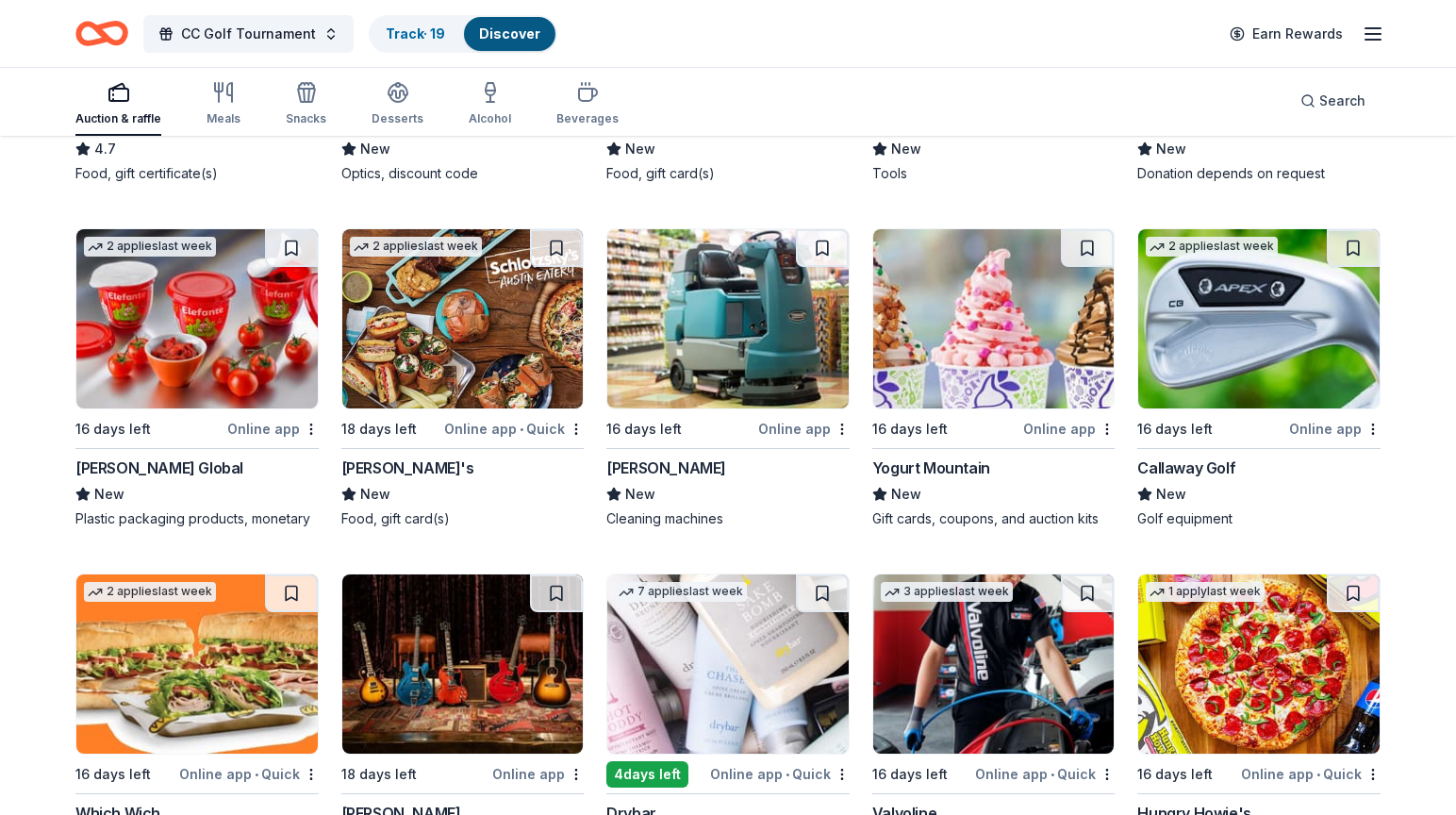
scroll to position [4091, 0]
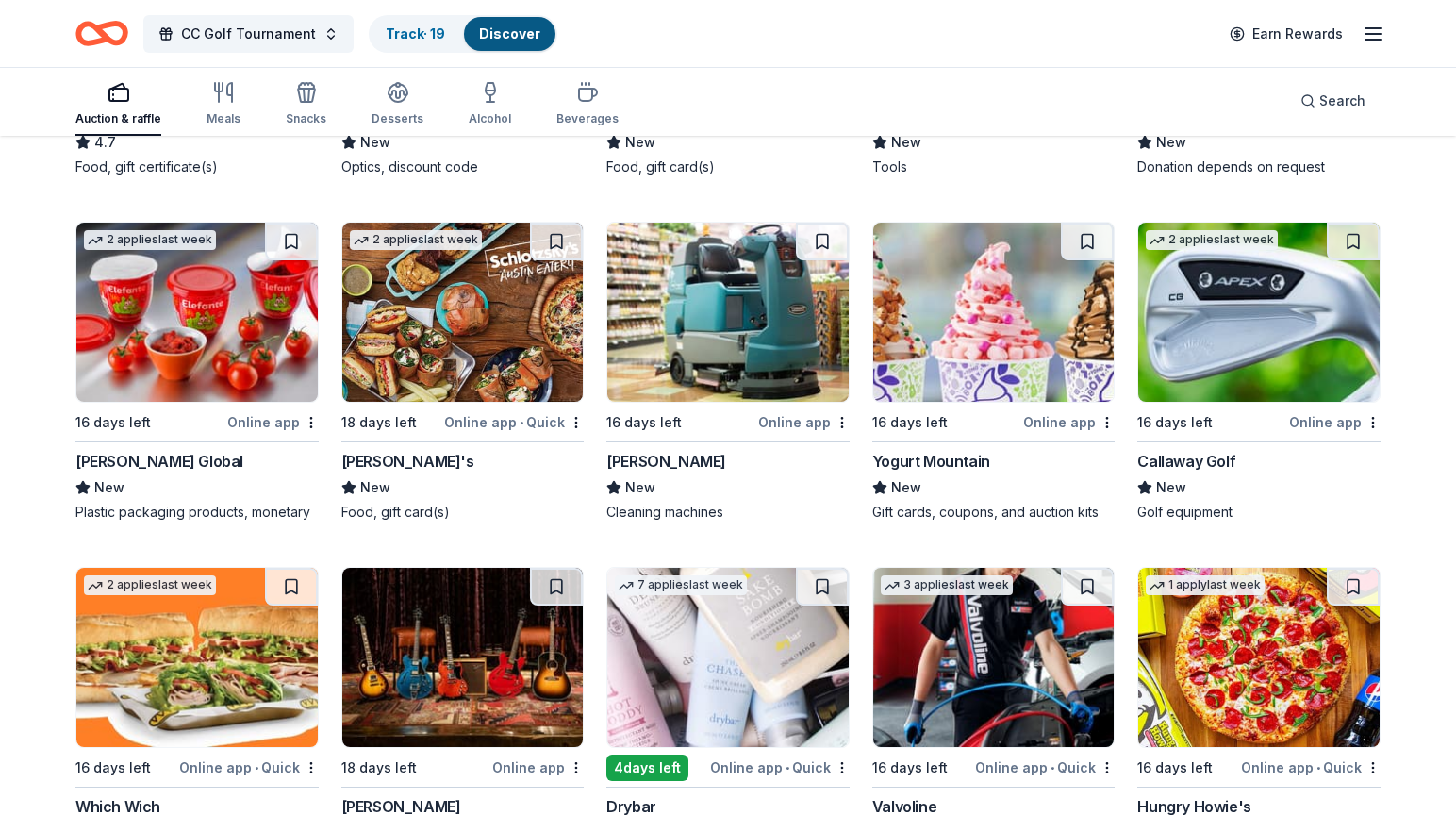
click at [981, 334] on img at bounding box center [994, 312] width 242 height 180
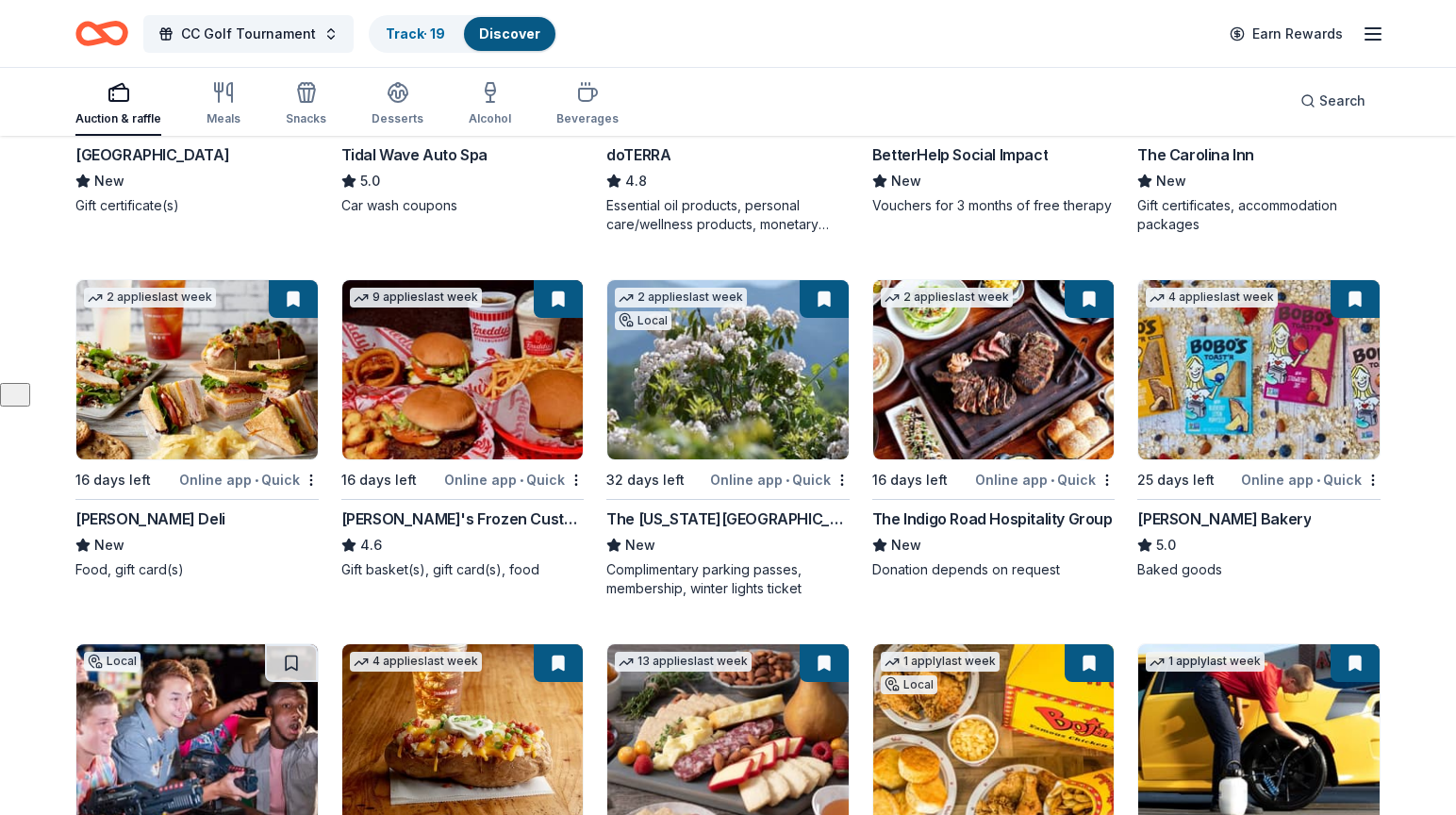
scroll to position [0, 0]
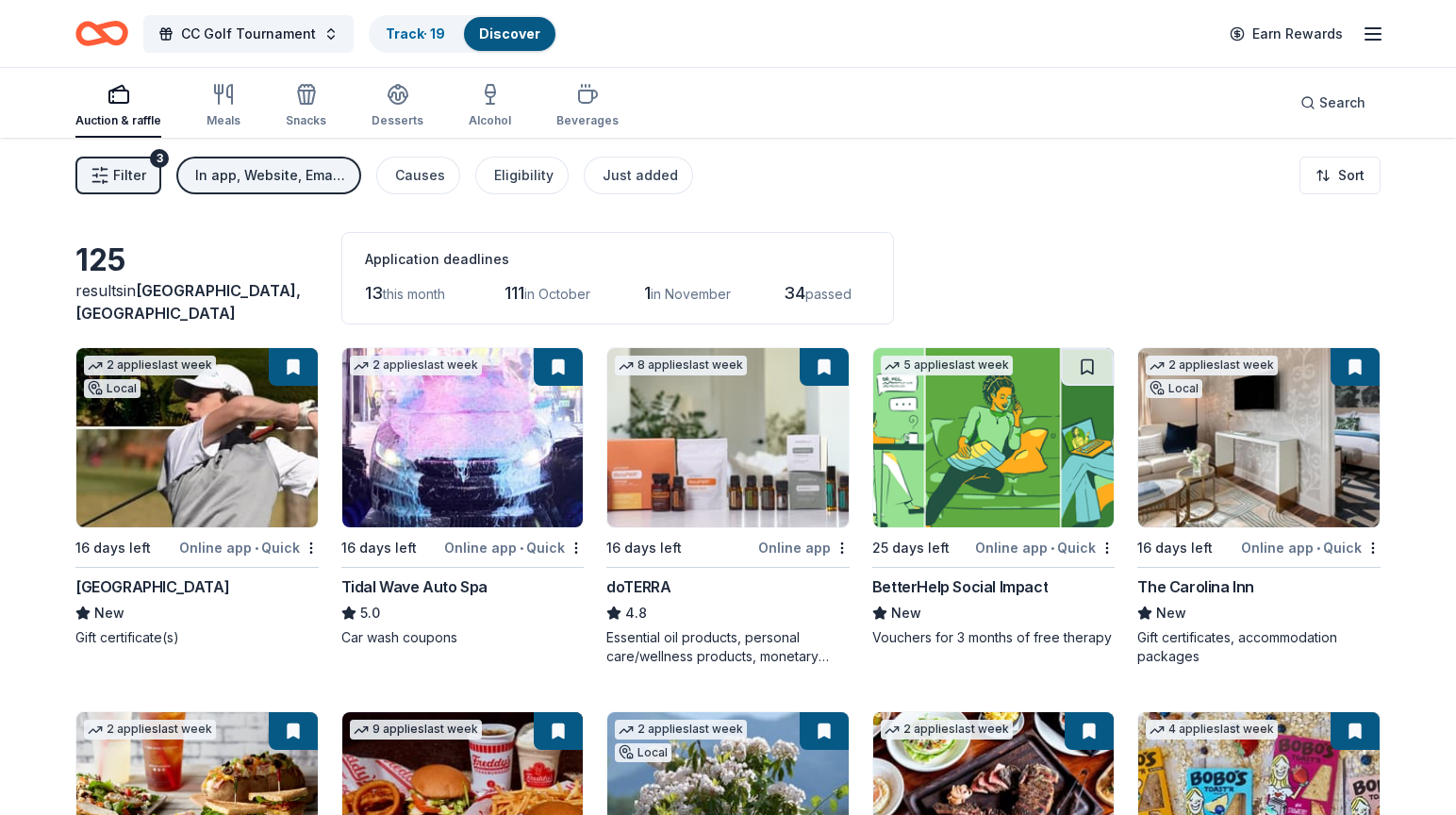
click at [262, 174] on div "In app, Website, Email, Mail" at bounding box center [270, 175] width 151 height 23
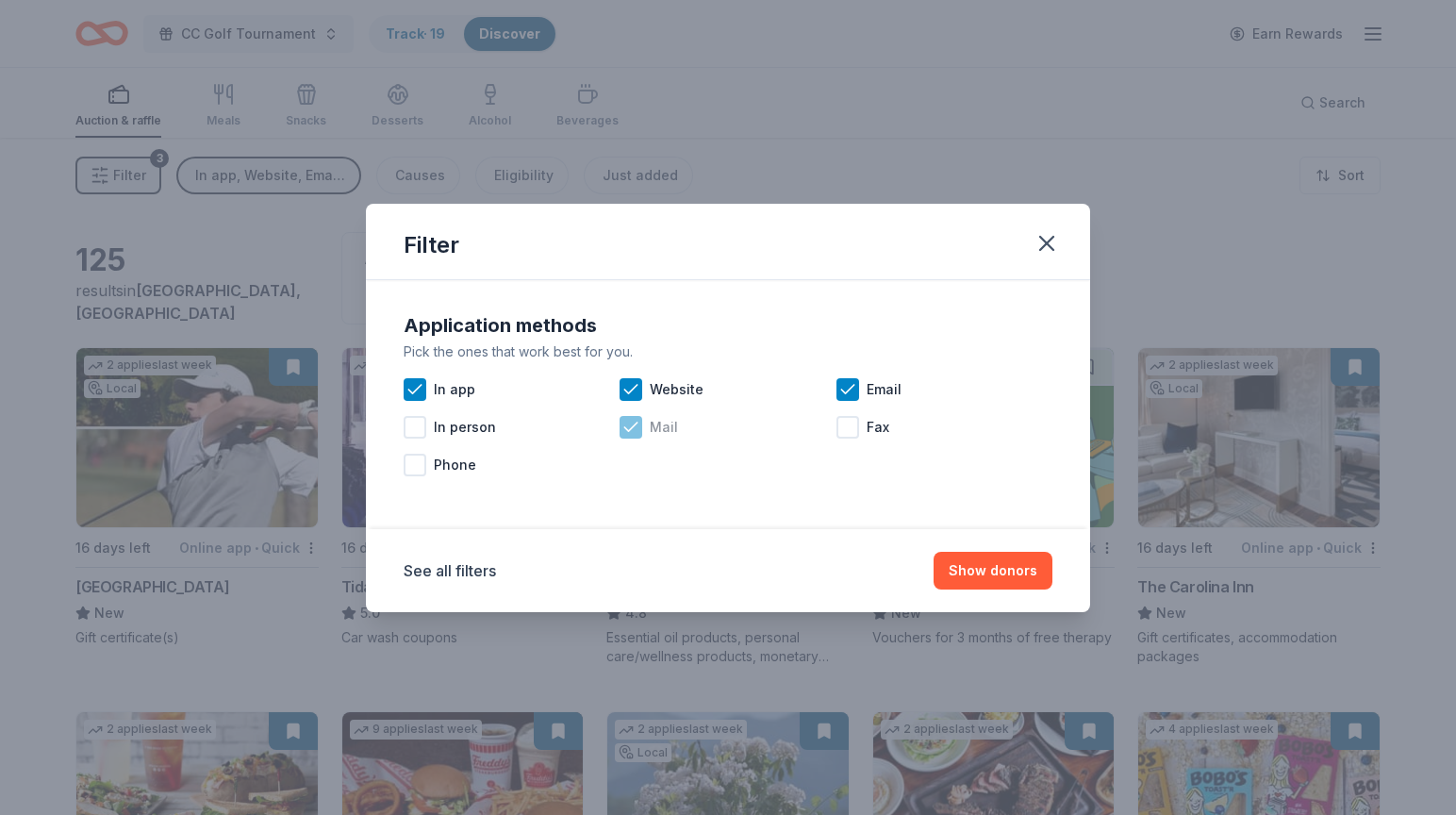
click at [636, 428] on icon at bounding box center [631, 426] width 19 height 19
click at [854, 385] on icon at bounding box center [847, 389] width 12 height 9
click at [962, 578] on button "Show 90 donors" at bounding box center [983, 570] width 137 height 37
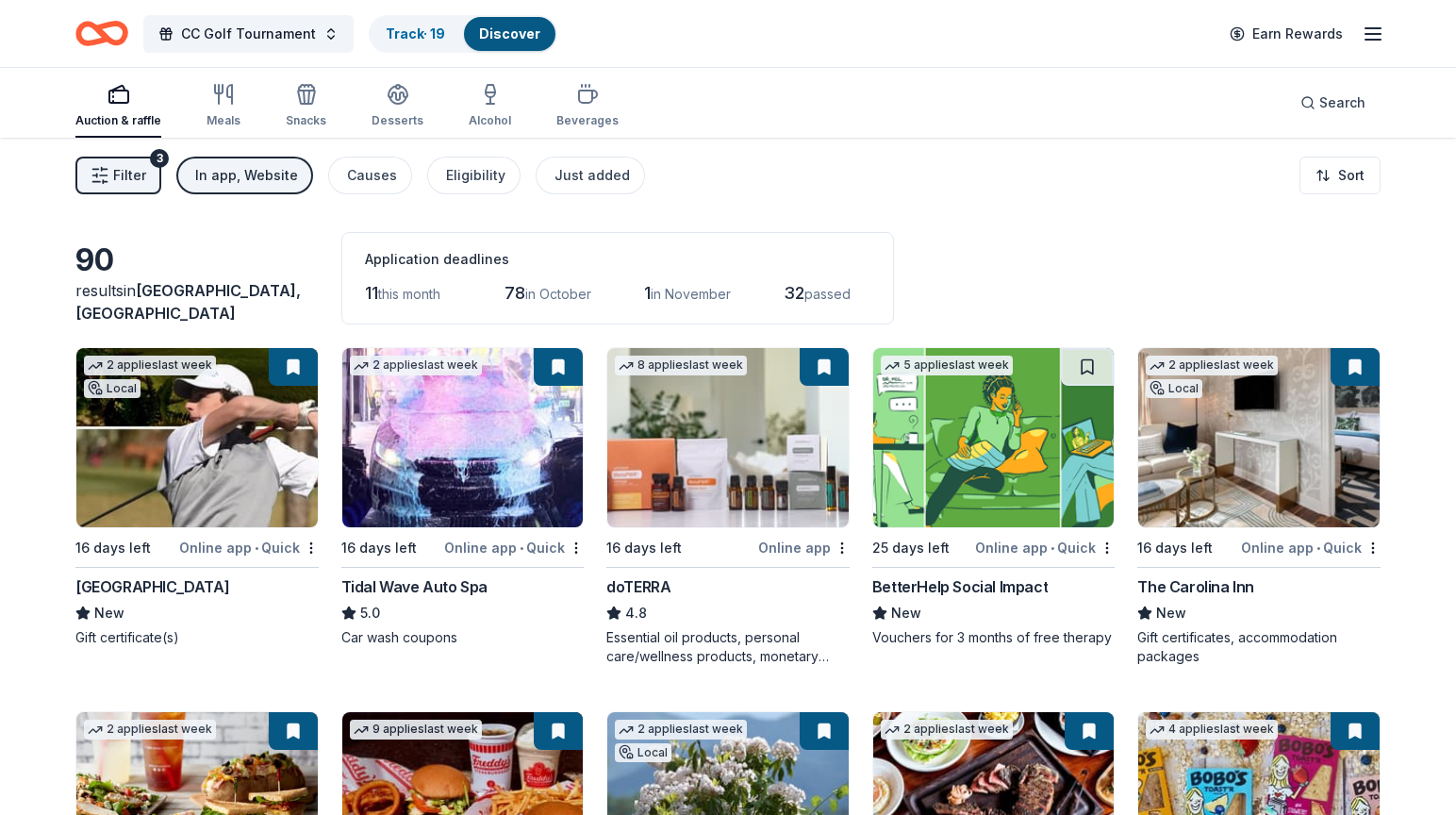
click at [1380, 24] on icon "button" at bounding box center [1373, 34] width 23 height 23
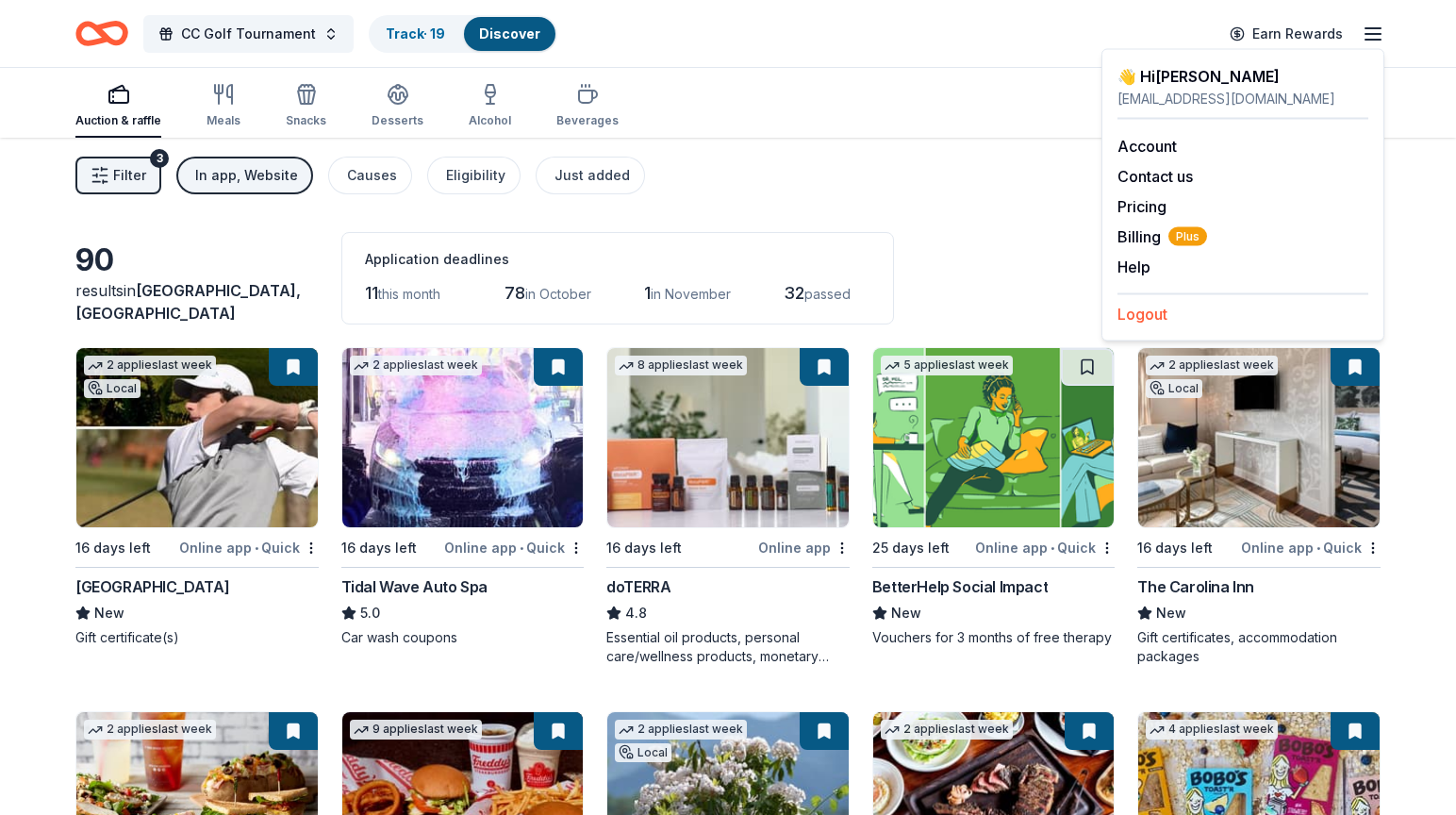
click at [1161, 311] on button "Logout" at bounding box center [1142, 314] width 50 height 23
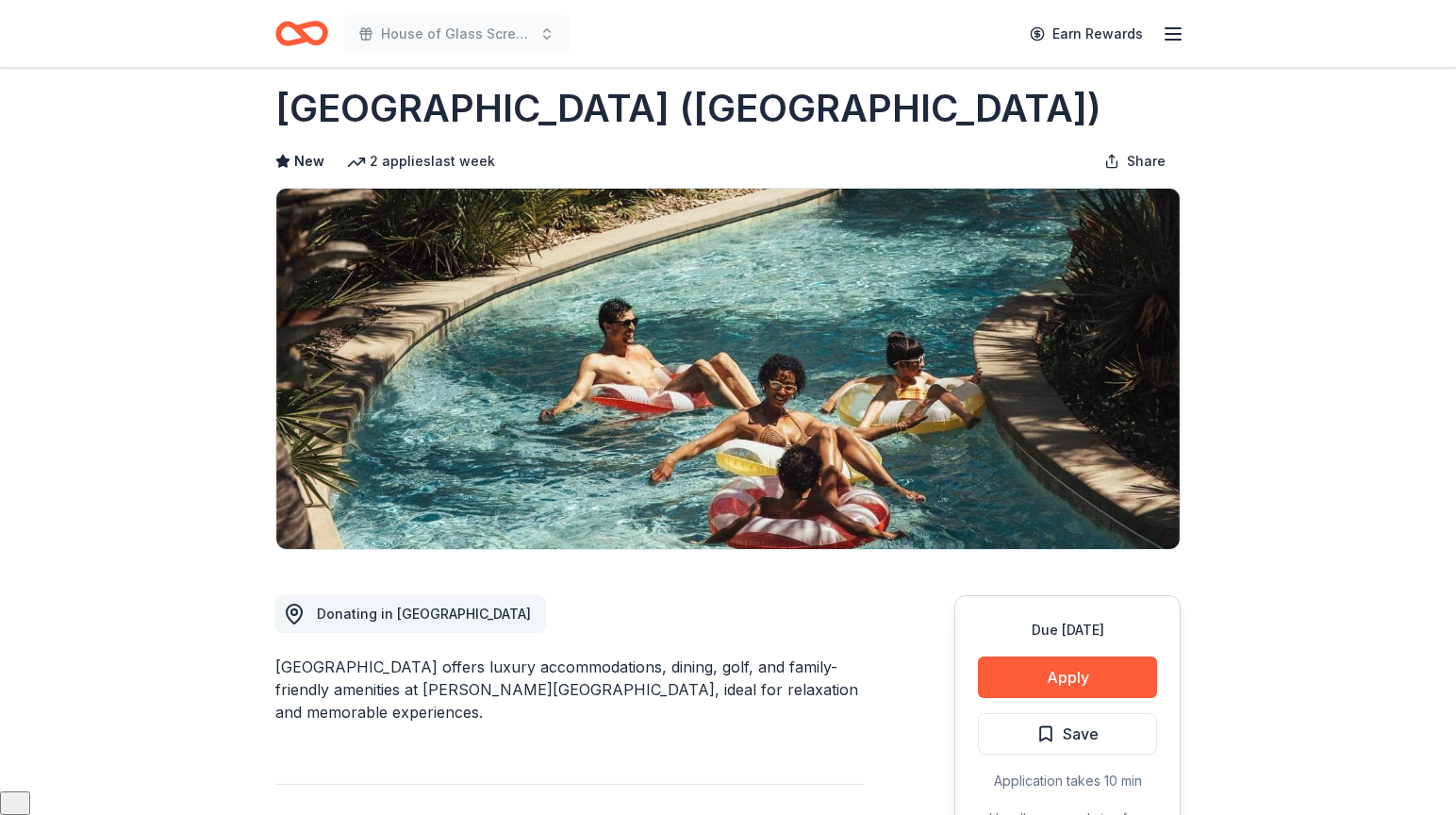
scroll to position [31, 0]
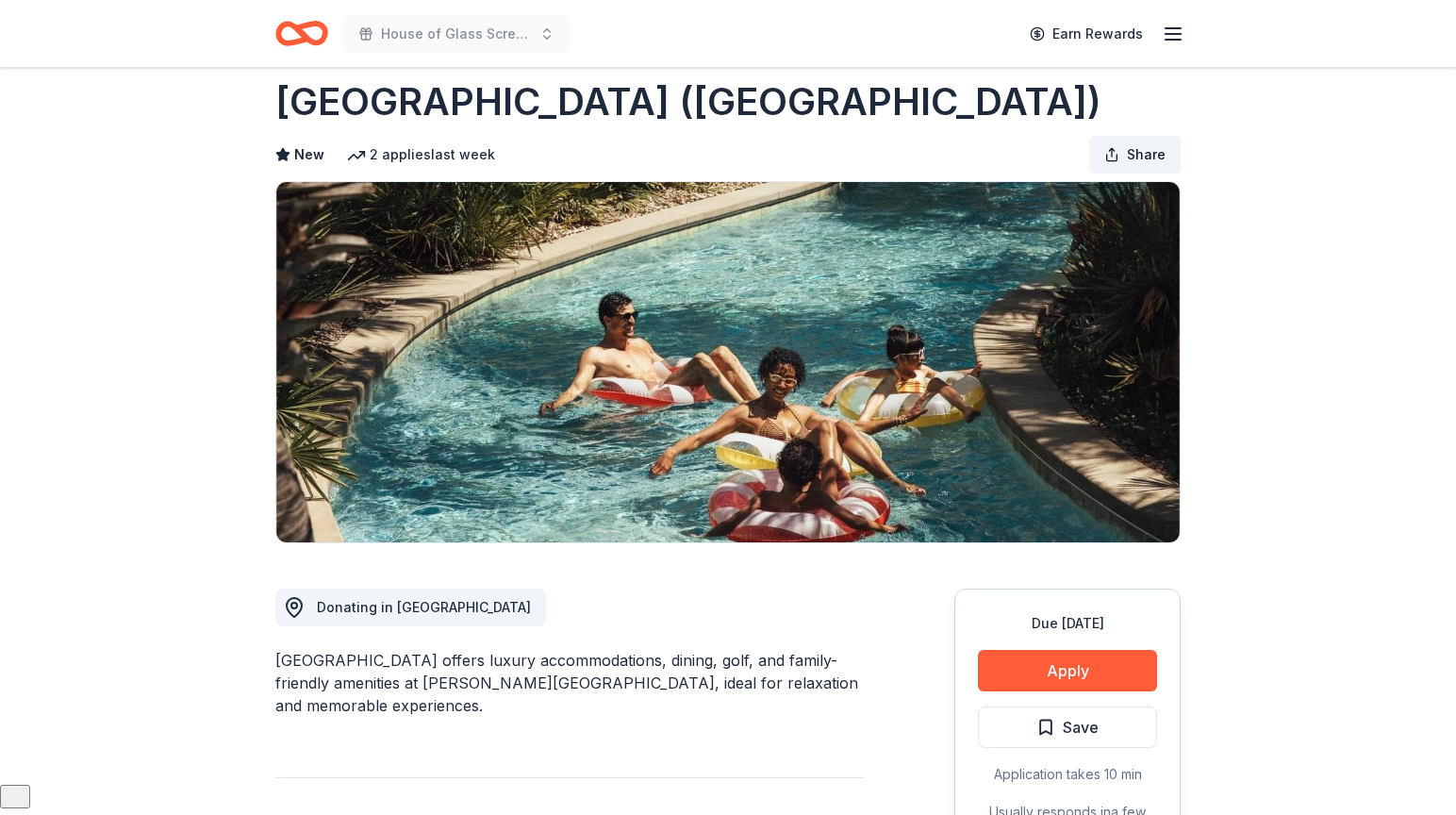
click at [1124, 152] on button "Share" at bounding box center [1135, 155] width 92 height 37
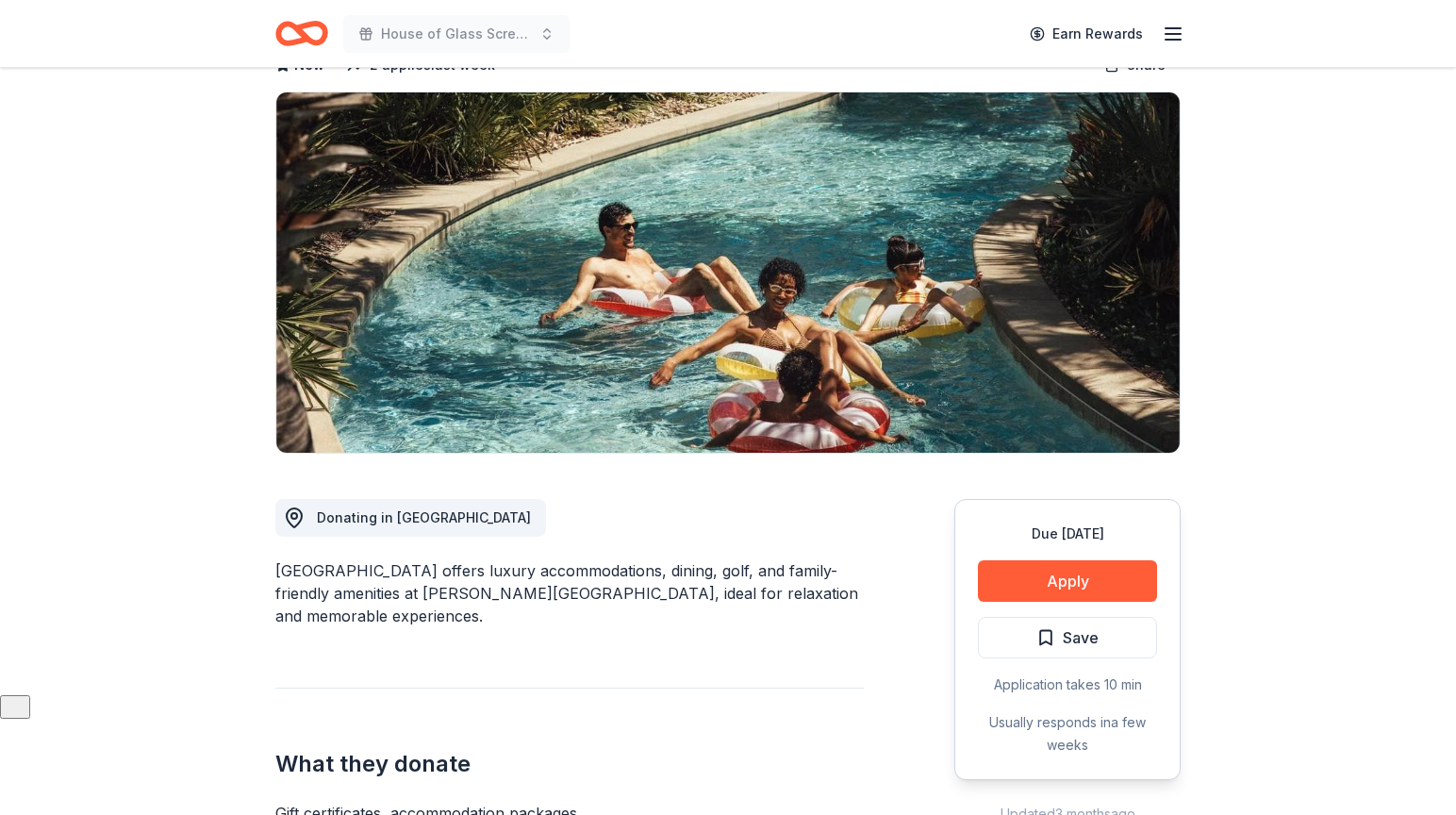
scroll to position [110, 0]
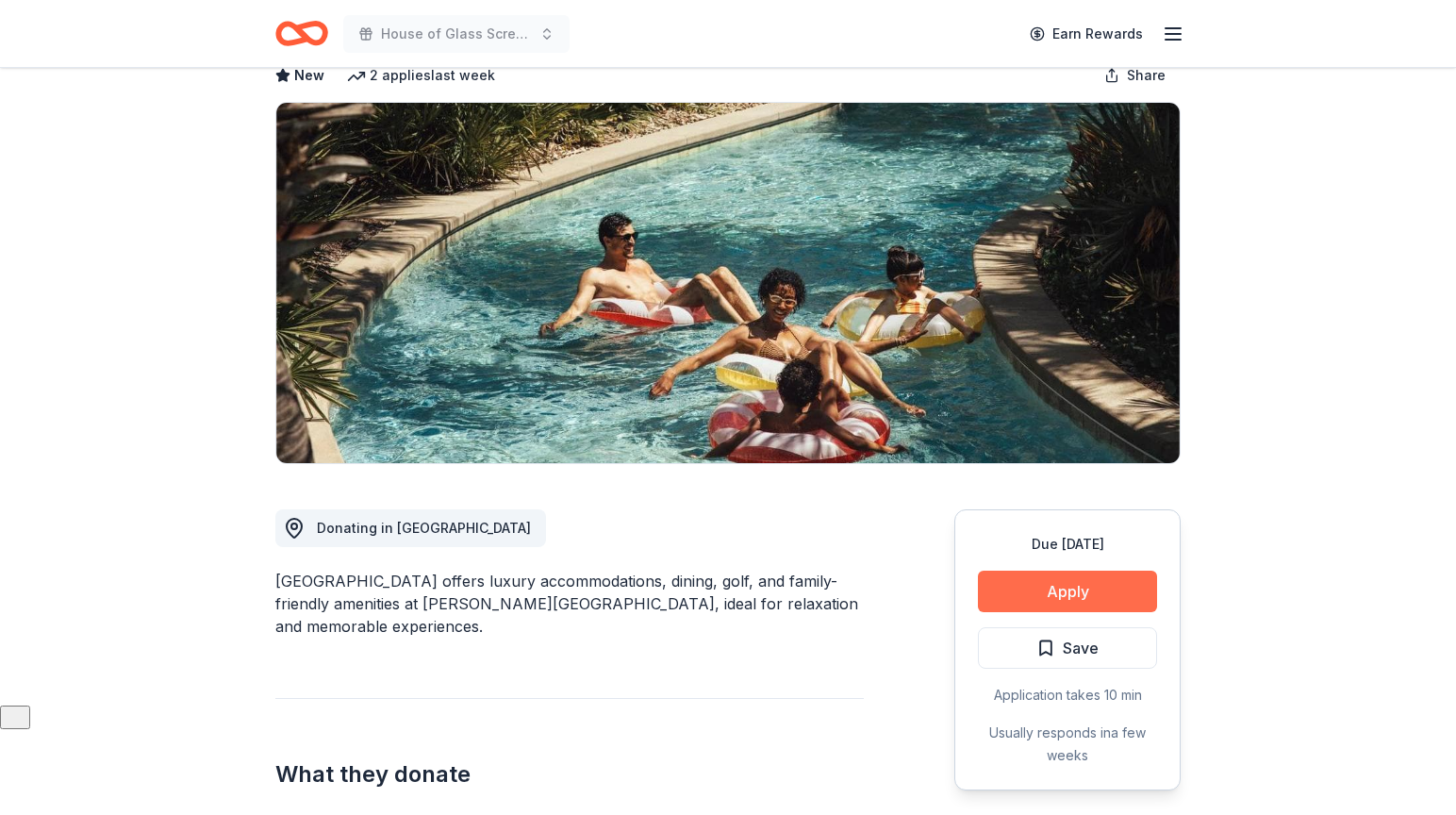
click at [1067, 576] on button "Apply" at bounding box center [1068, 591] width 180 height 41
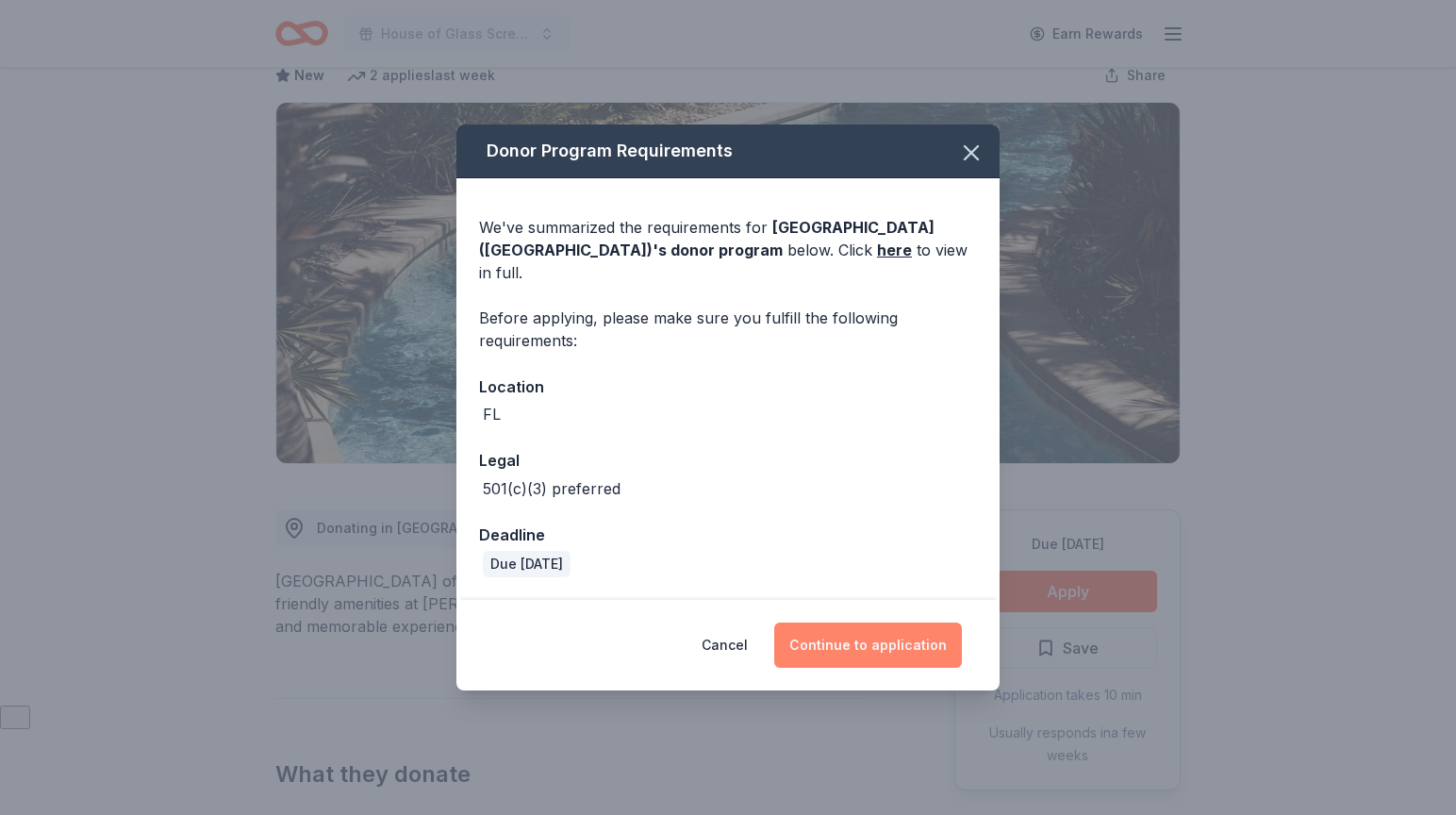
click at [902, 630] on button "Continue to application" at bounding box center [868, 645] width 188 height 45
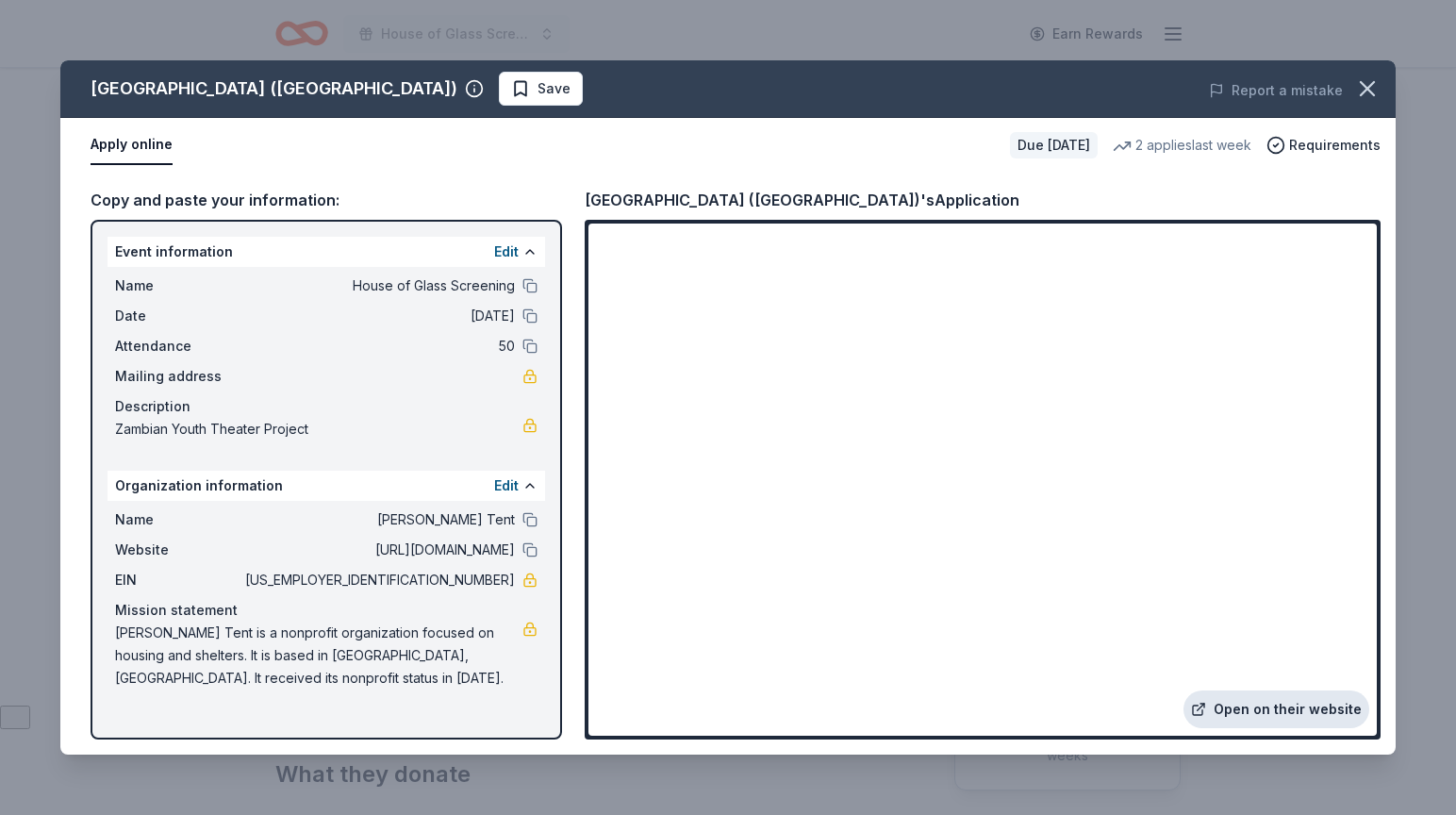
click at [1263, 711] on link "Open on their website" at bounding box center [1276, 708] width 186 height 37
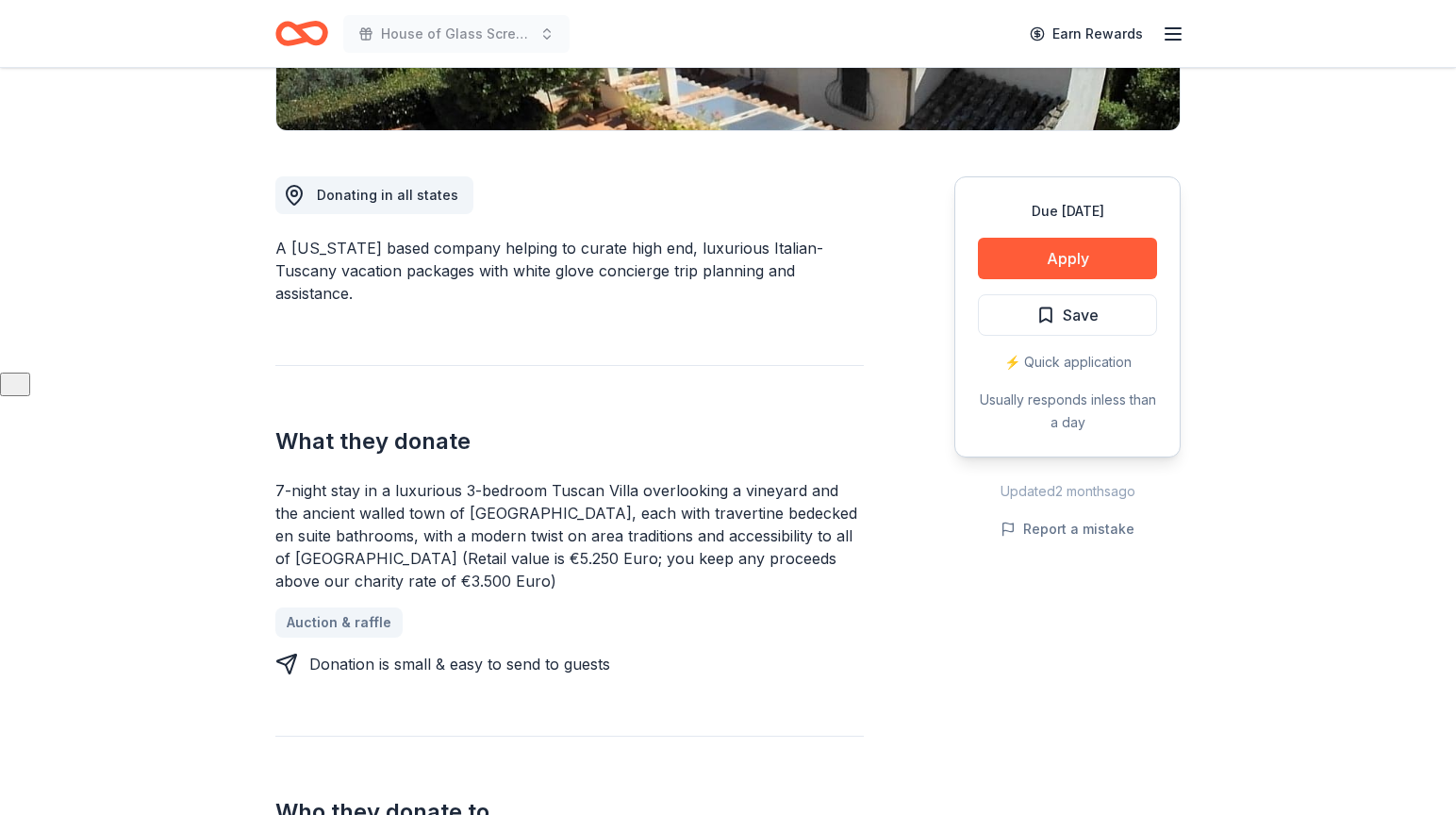
scroll to position [453, 0]
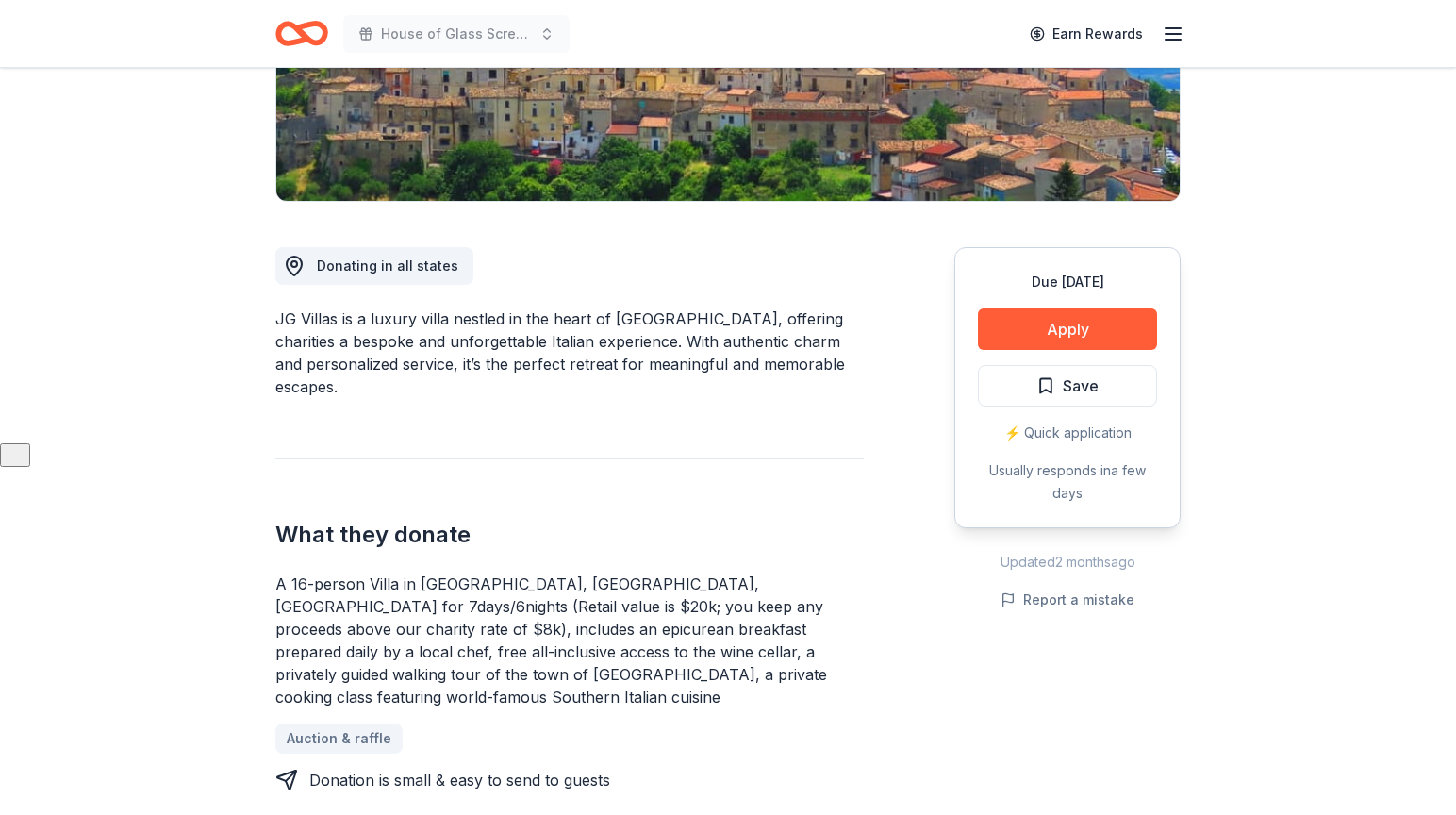
scroll to position [374, 0]
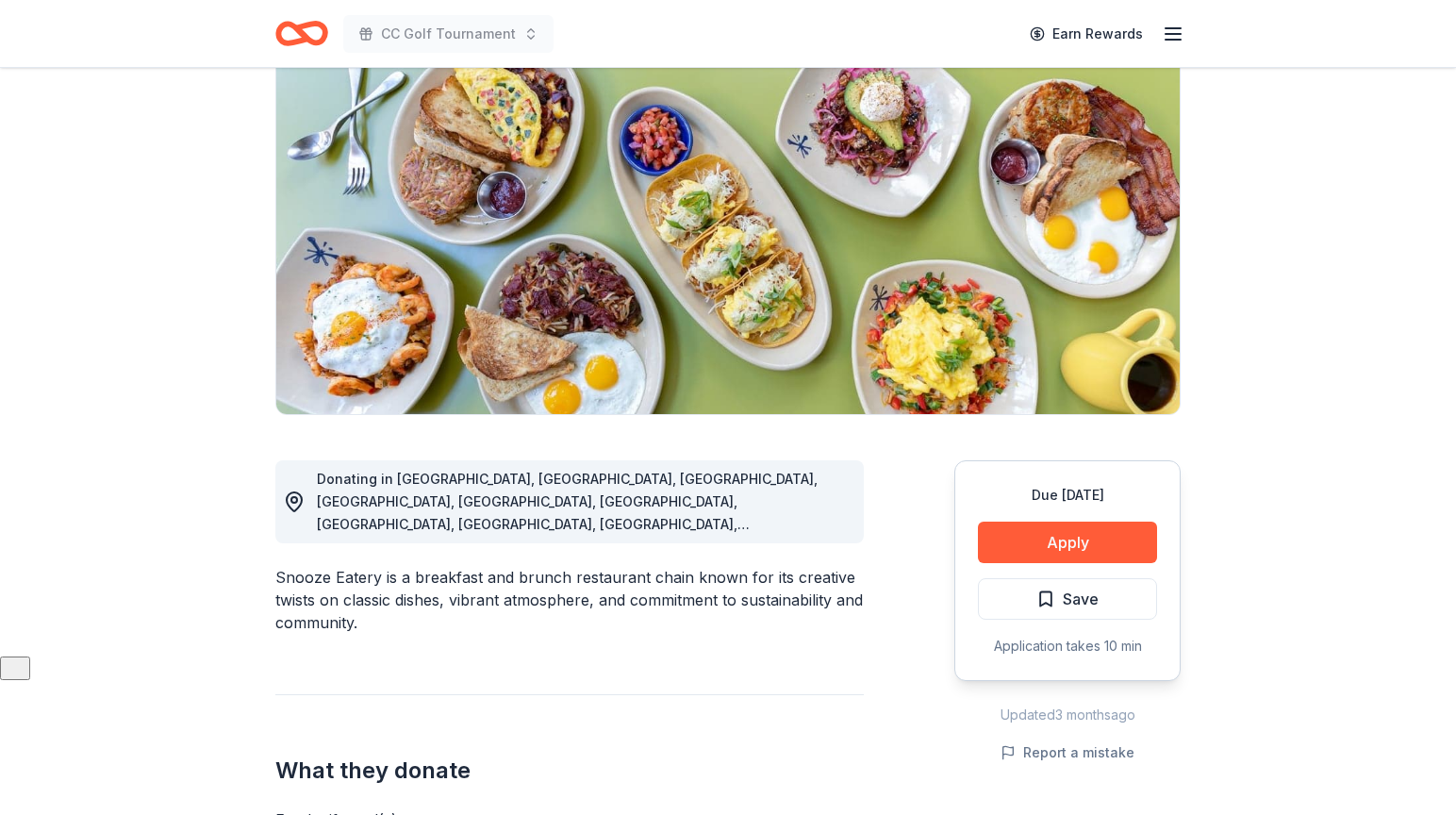
scroll to position [259, 0]
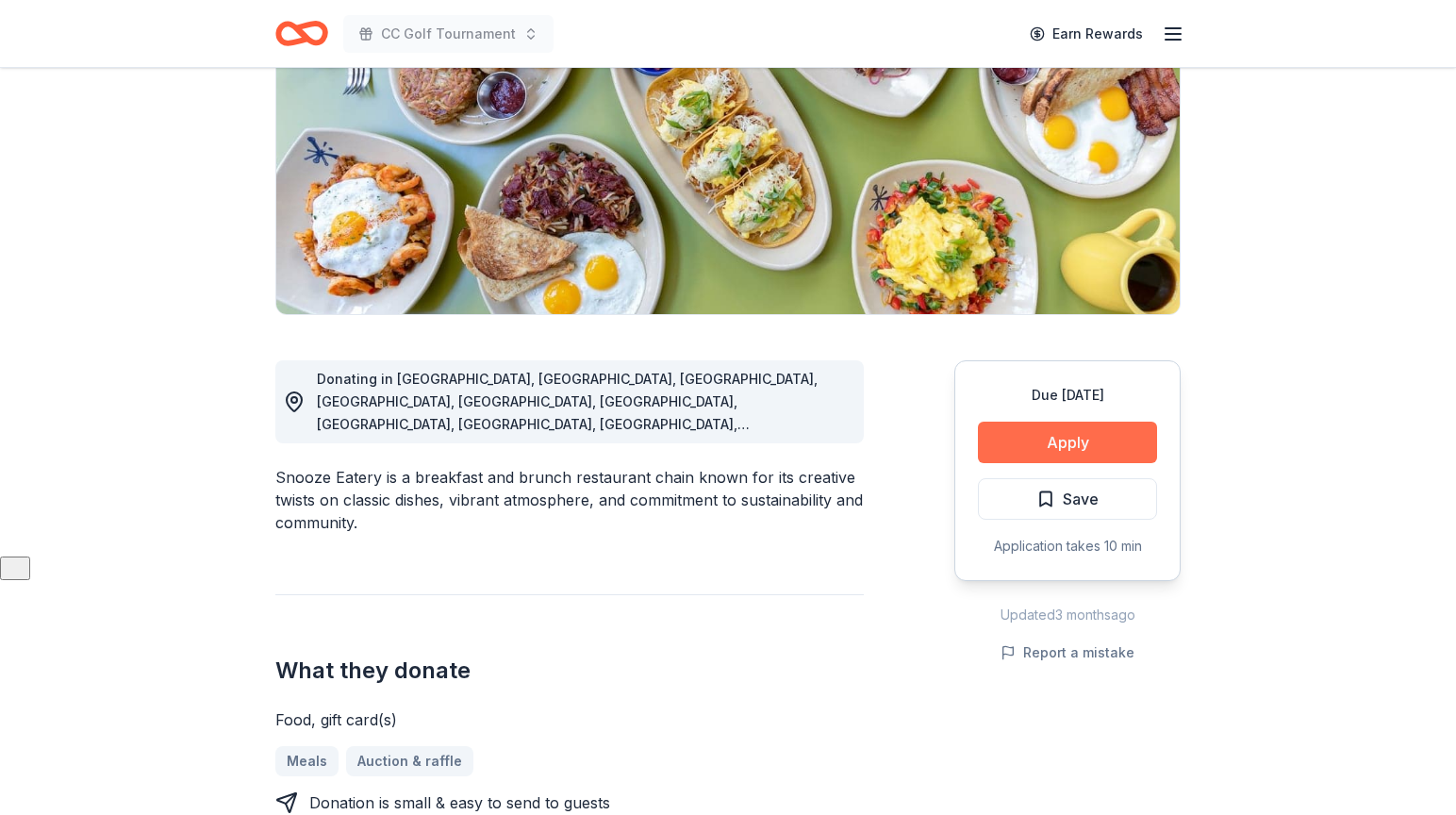
click at [1062, 445] on button "Apply" at bounding box center [1068, 442] width 180 height 41
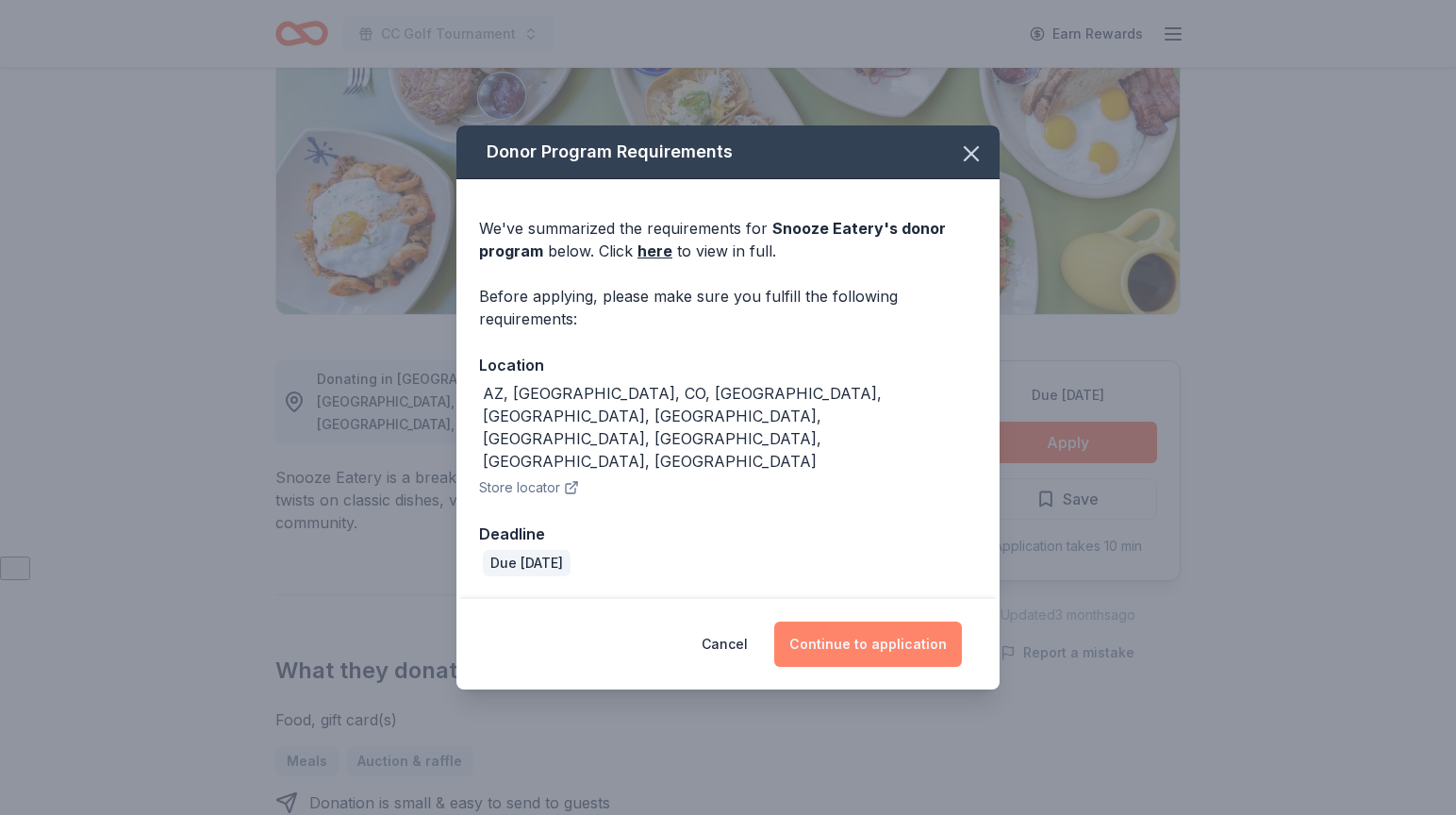
click at [905, 622] on button "Continue to application" at bounding box center [868, 644] width 188 height 45
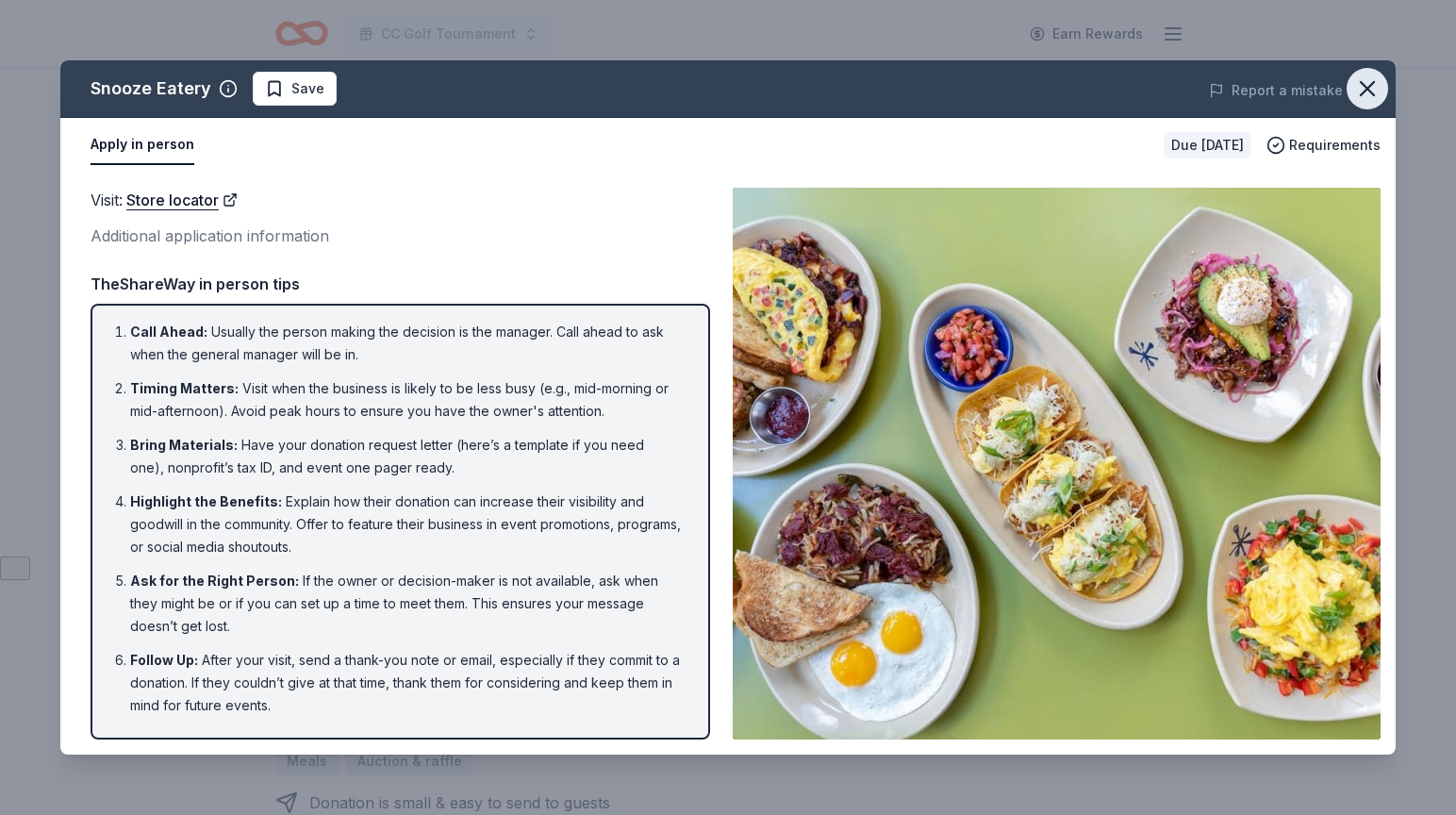
click at [1363, 87] on icon "button" at bounding box center [1367, 88] width 27 height 27
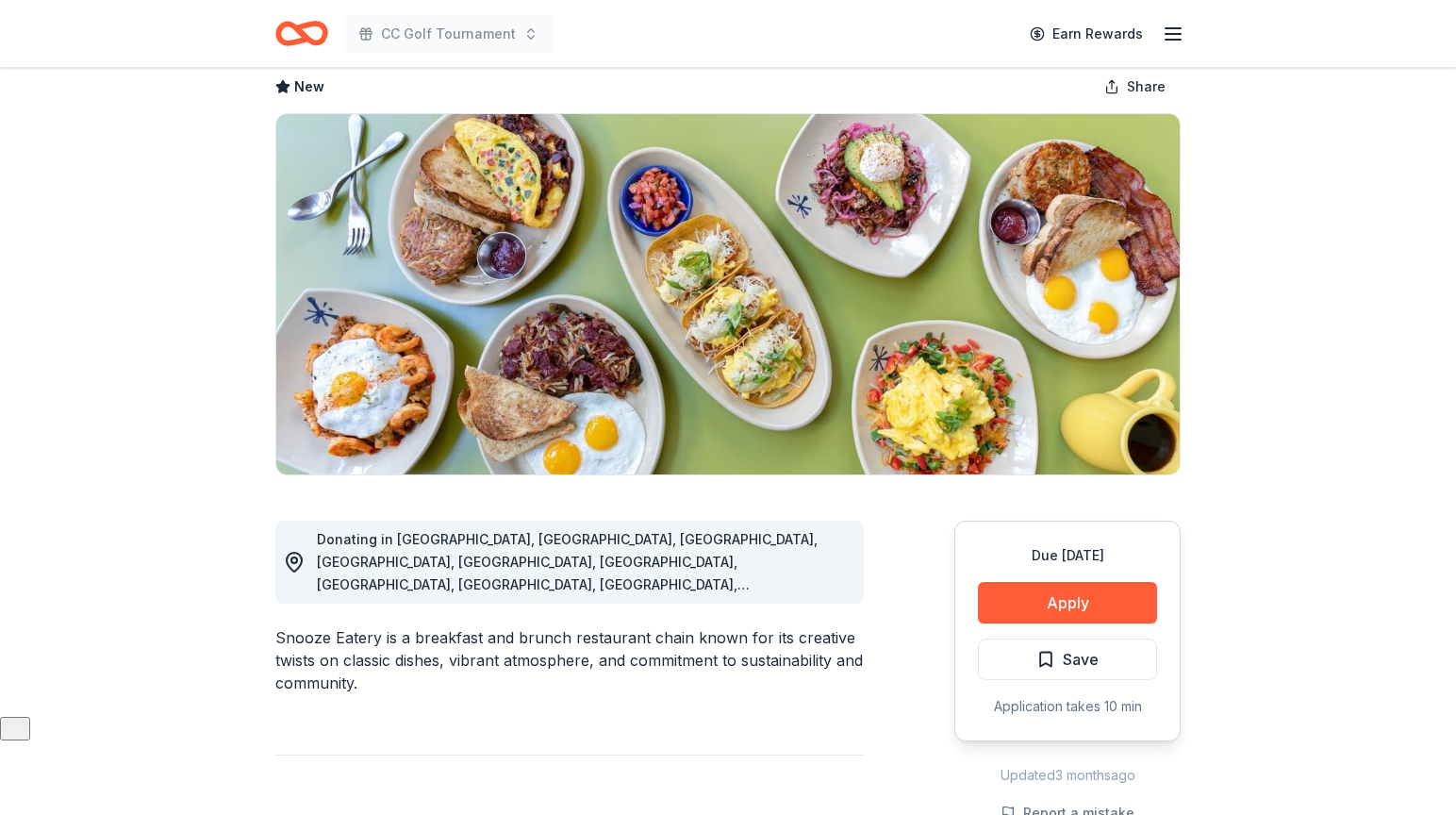
scroll to position [0, 0]
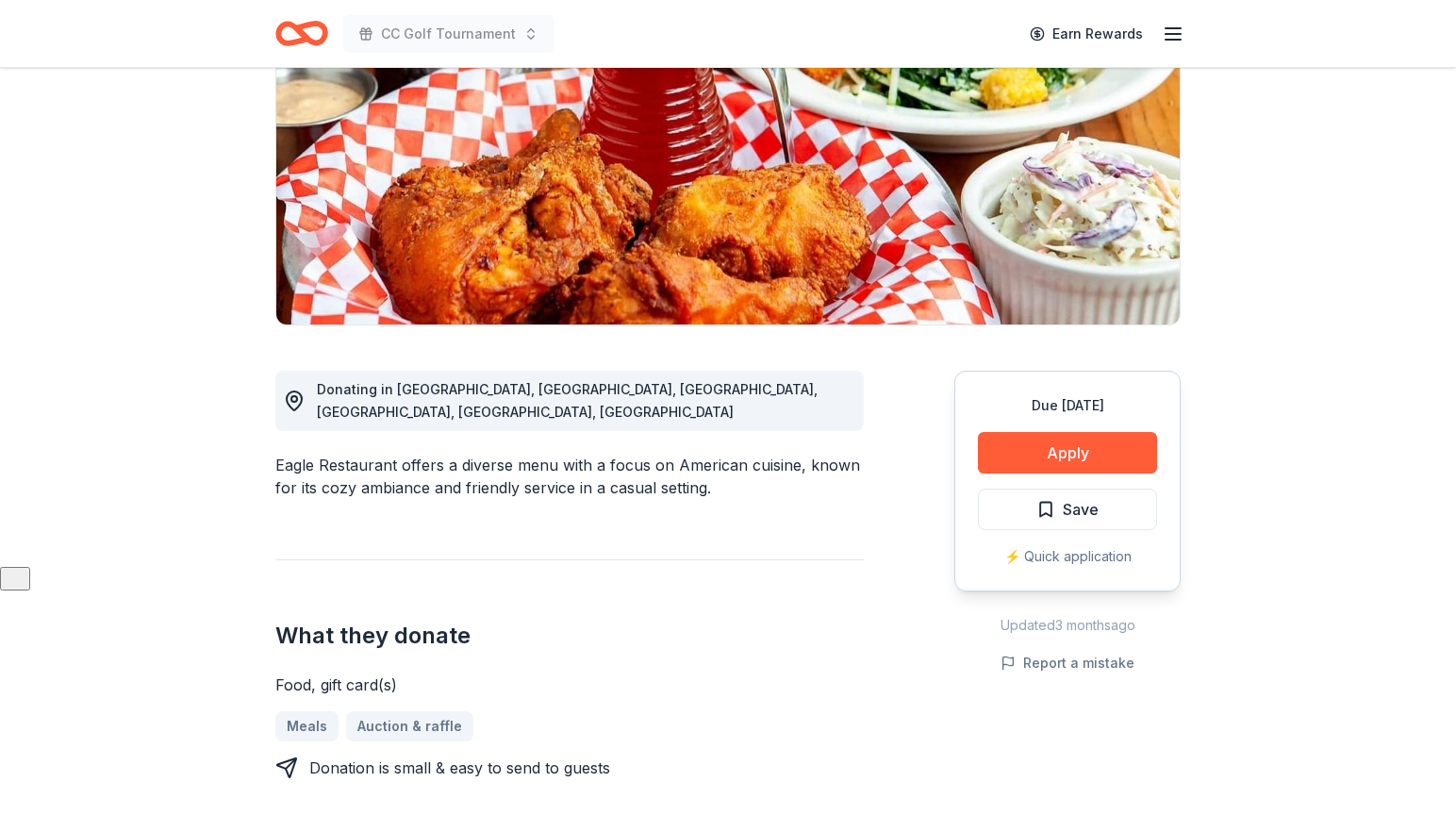
scroll to position [199, 0]
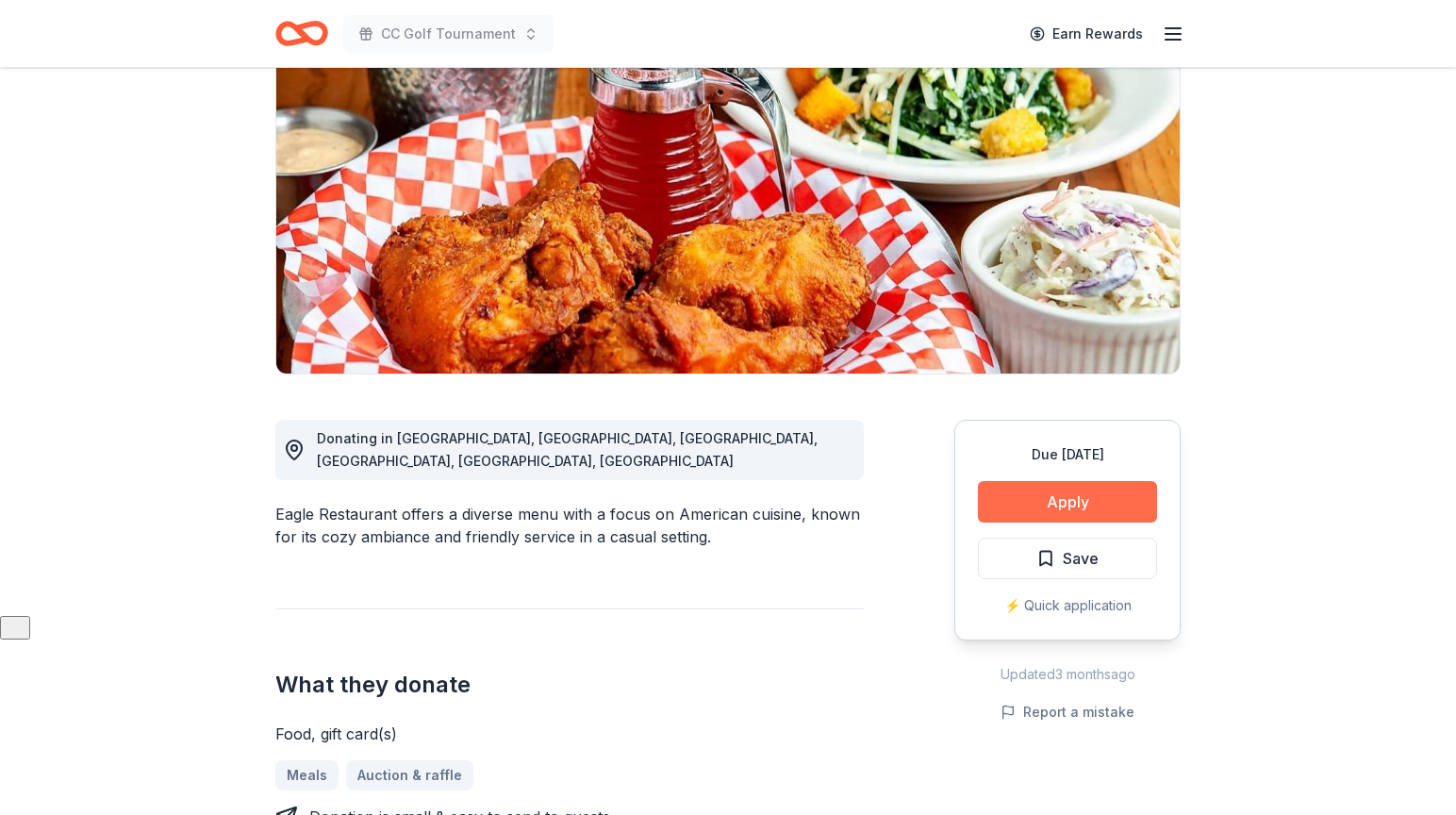
click at [1028, 500] on button "Apply" at bounding box center [1068, 501] width 180 height 41
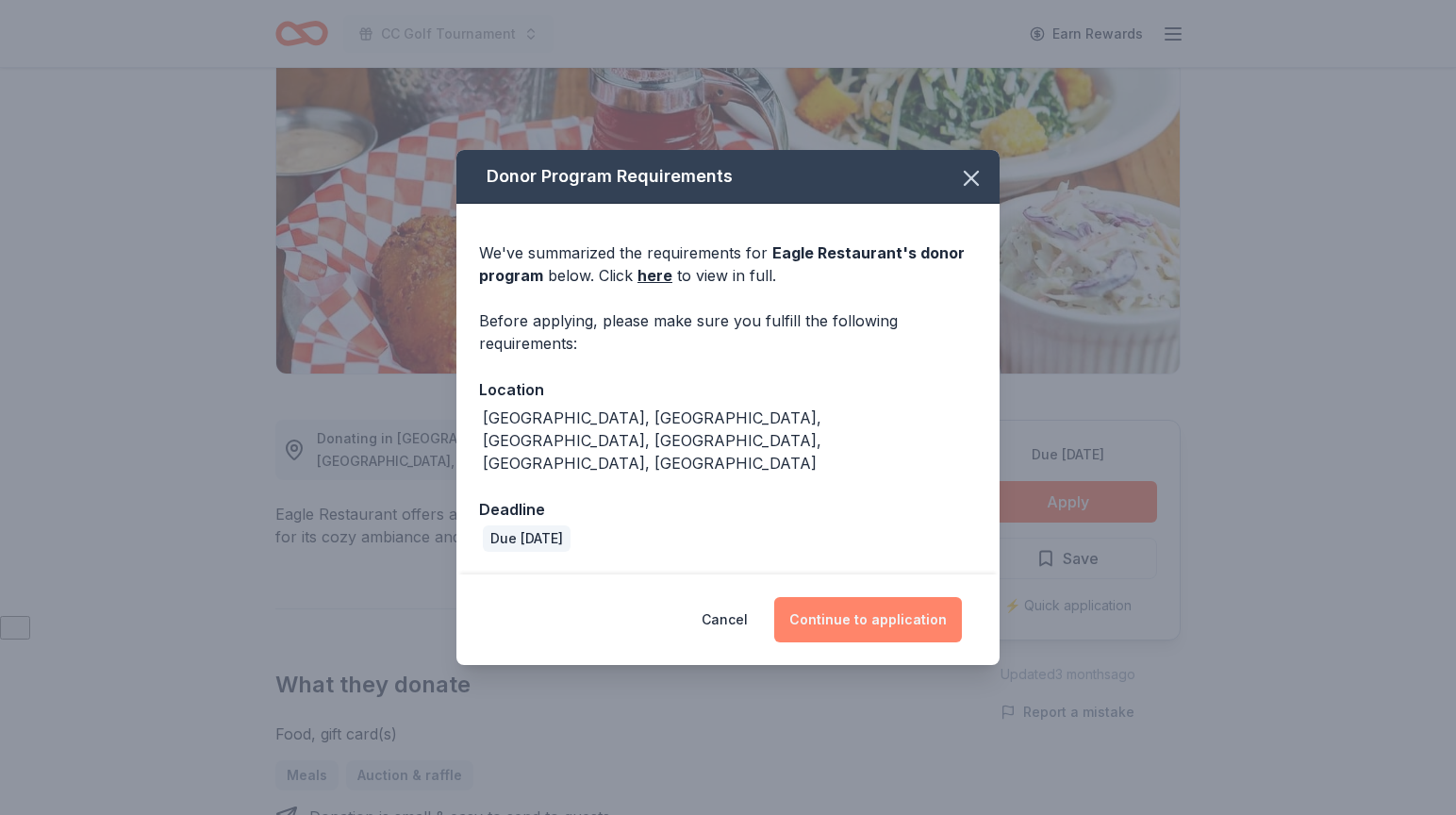
click at [926, 597] on button "Continue to application" at bounding box center [868, 620] width 188 height 45
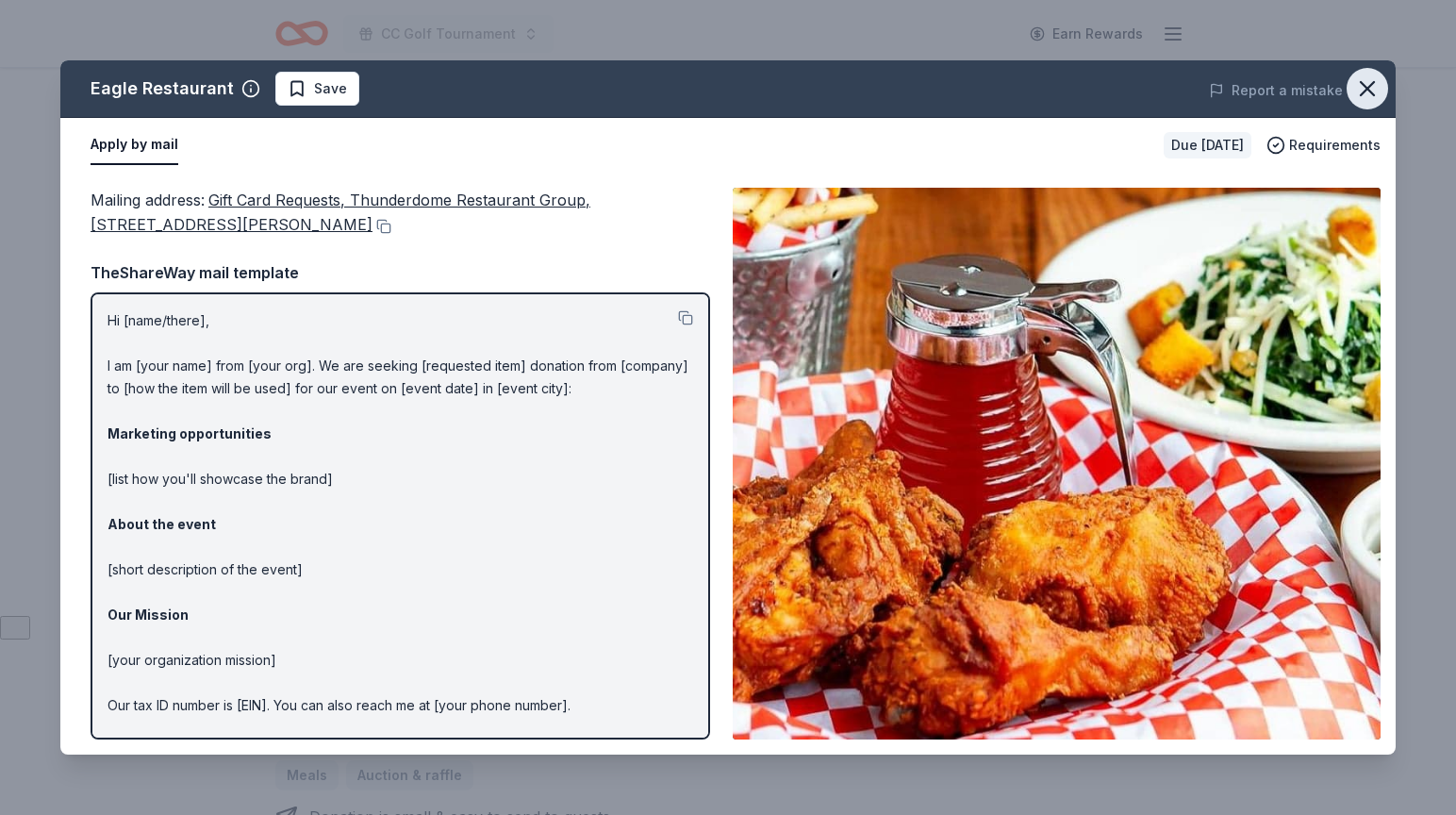
click at [1364, 91] on icon "button" at bounding box center [1367, 88] width 13 height 13
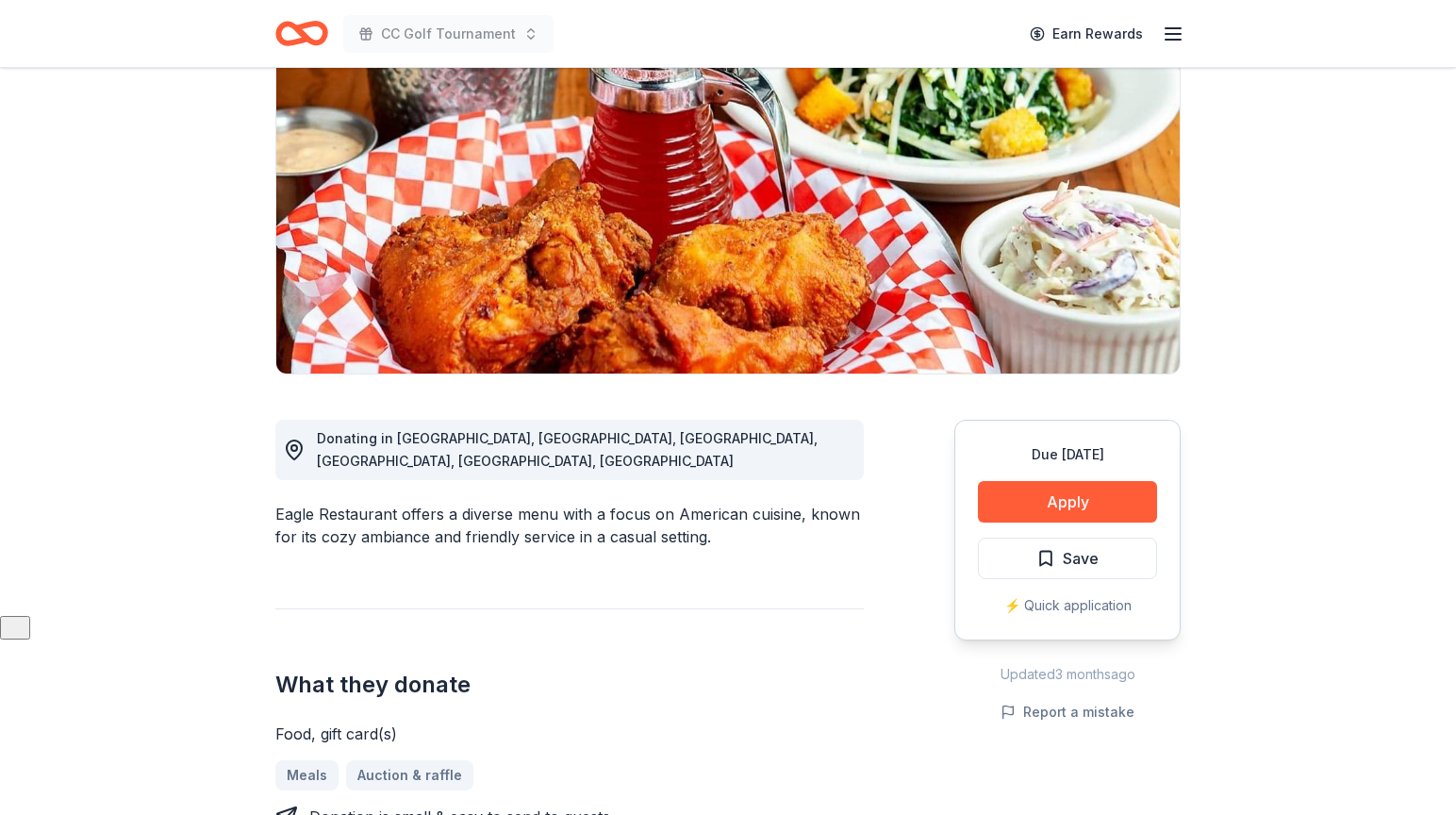
scroll to position [75, 0]
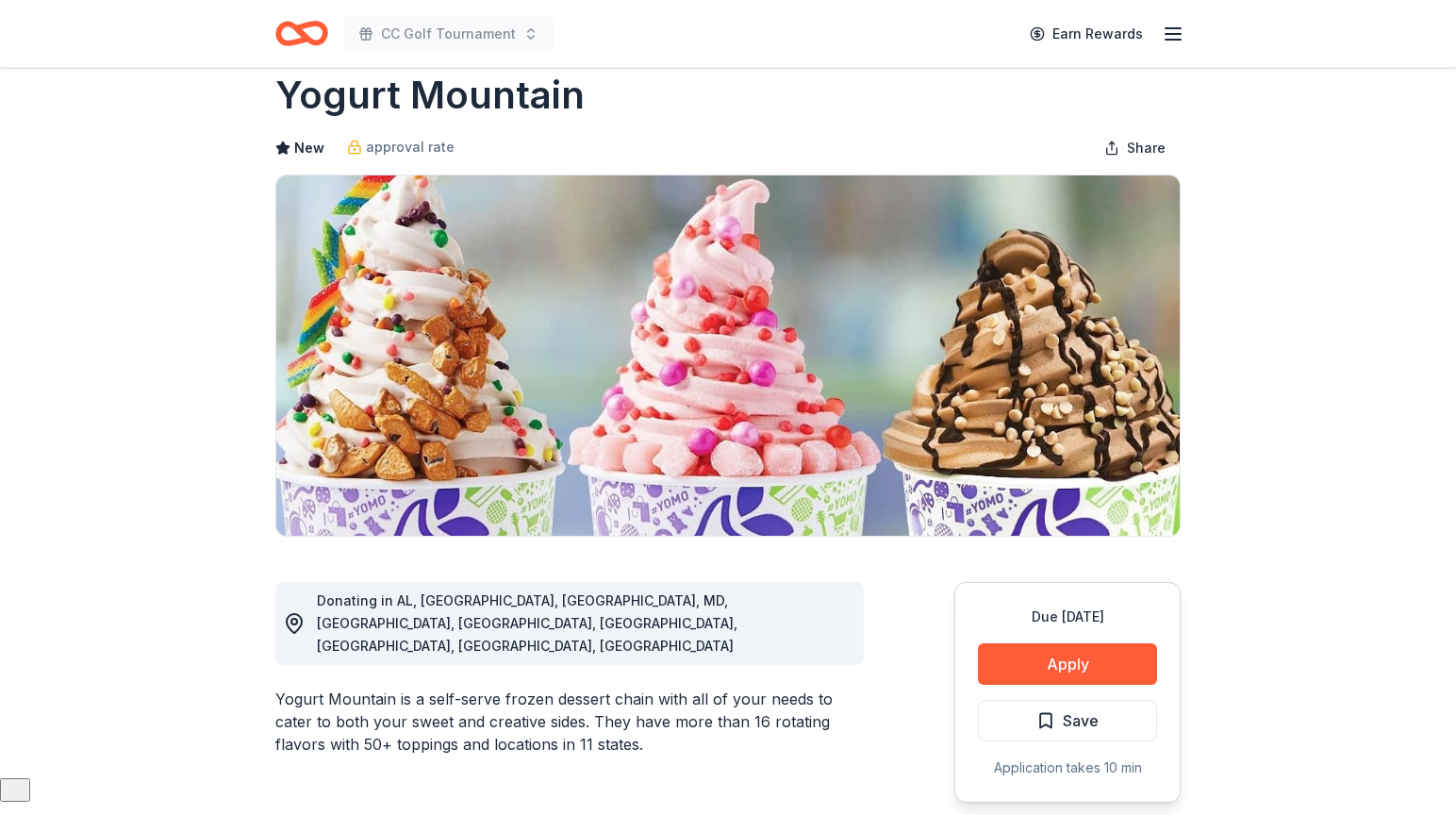
scroll to position [38, 0]
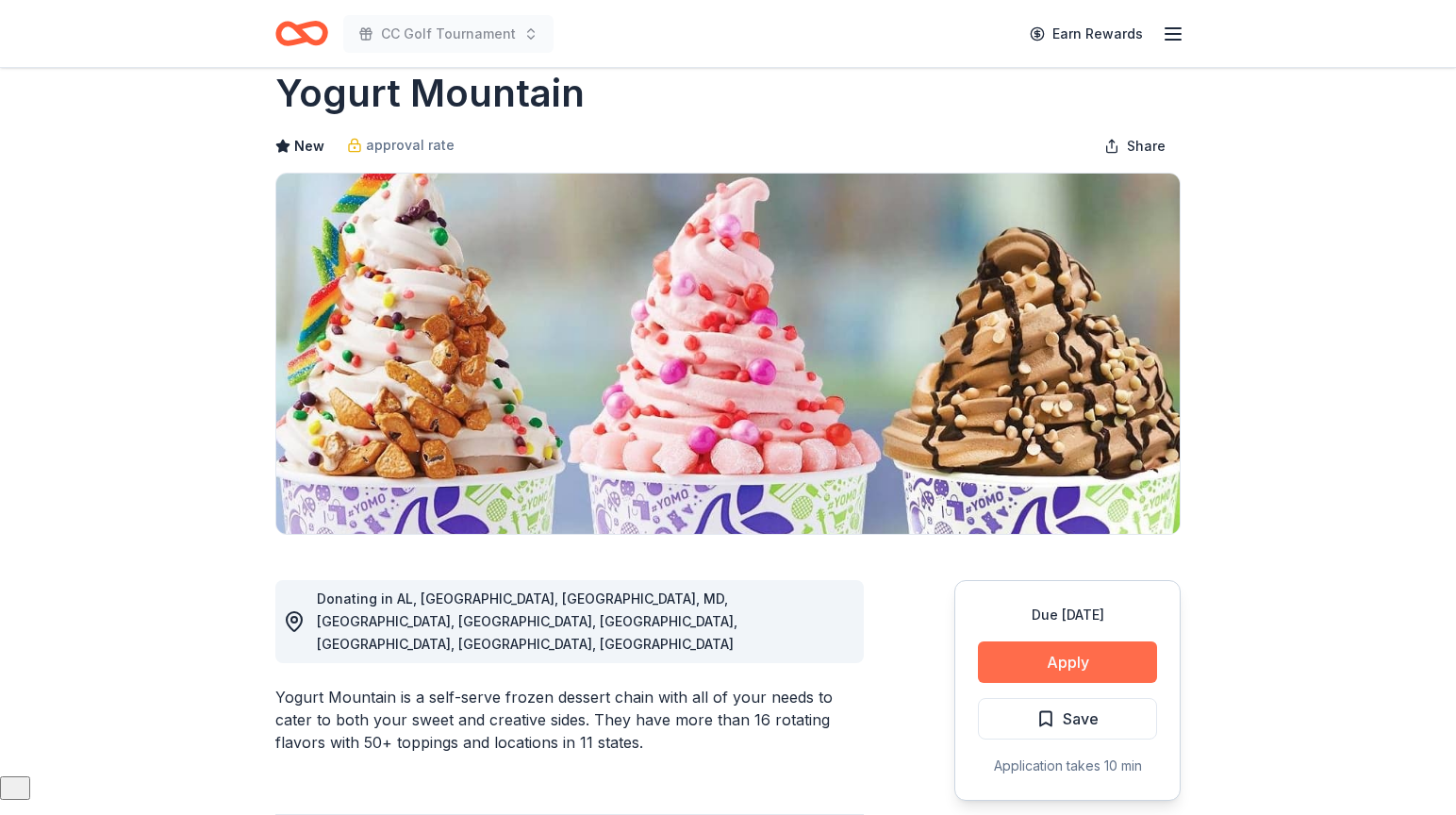
click at [1073, 654] on button "Apply" at bounding box center [1068, 662] width 180 height 41
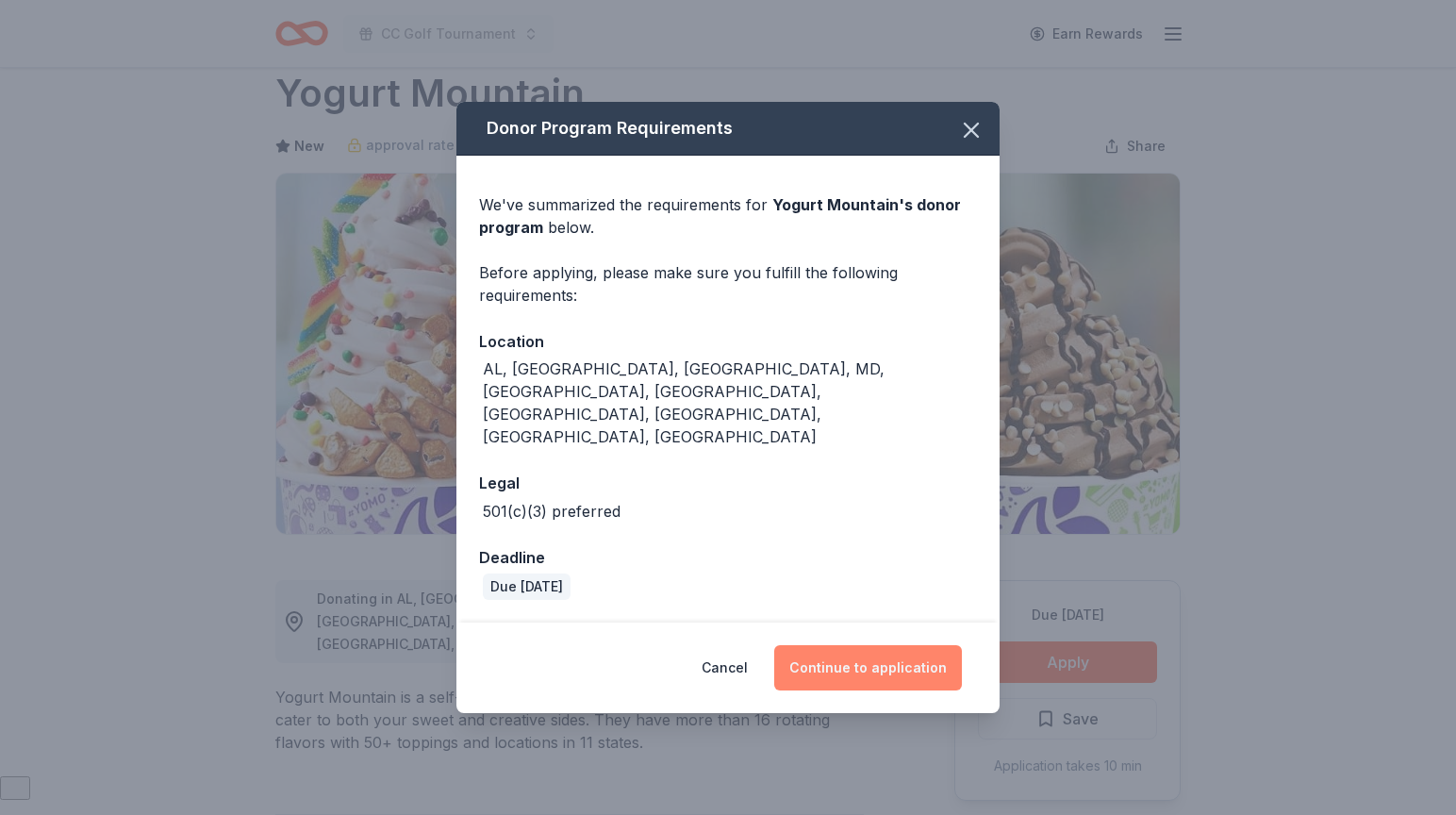
click at [883, 645] on button "Continue to application" at bounding box center [868, 668] width 188 height 45
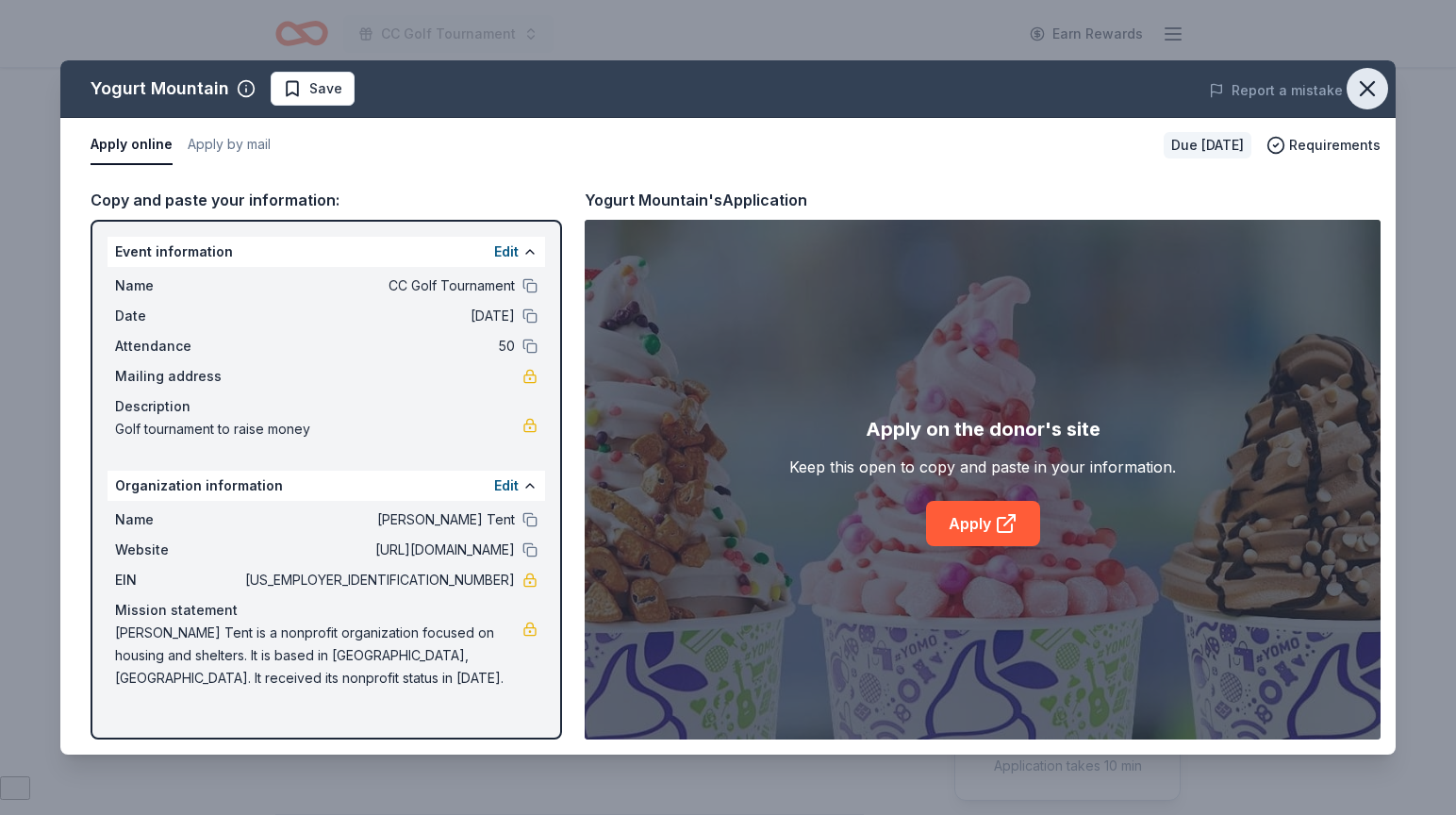
click at [1366, 92] on icon "button" at bounding box center [1367, 88] width 27 height 27
